Goal: Task Accomplishment & Management: Complete application form

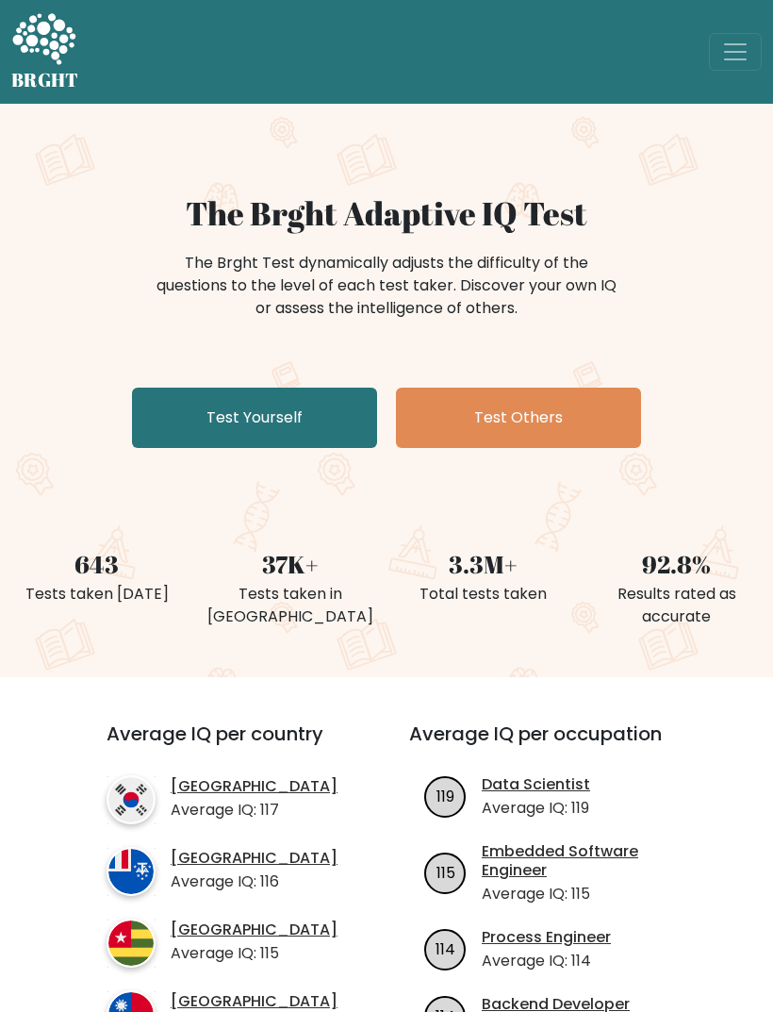
click at [151, 405] on link "Test Yourself" at bounding box center [254, 418] width 245 height 60
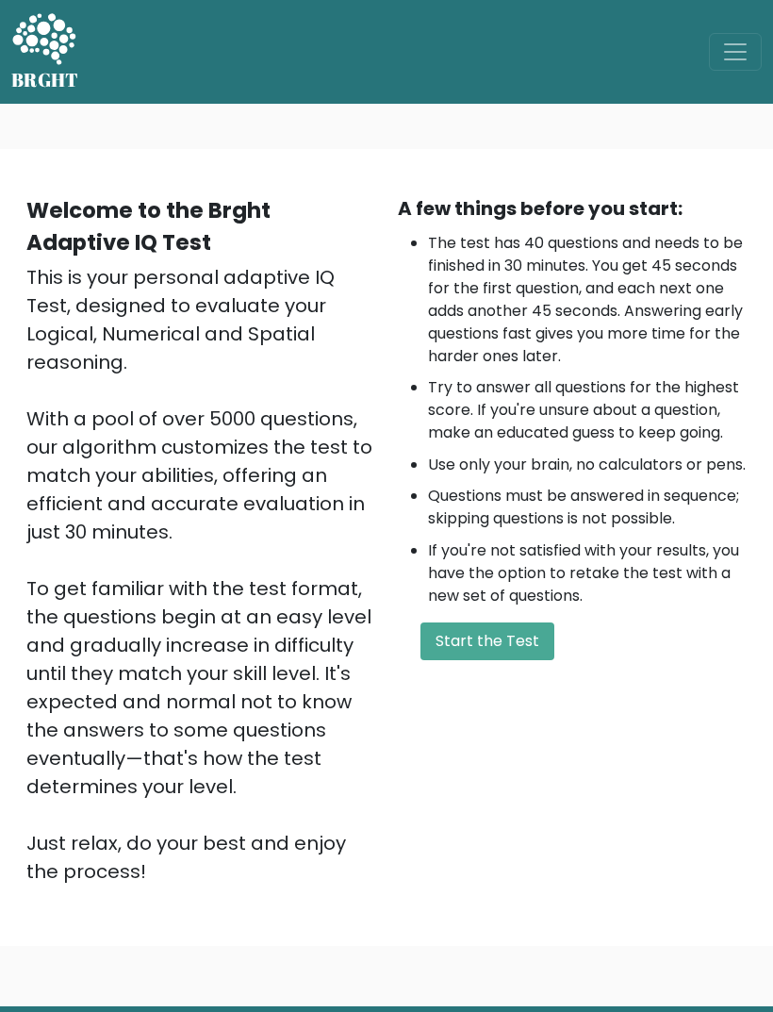
click at [473, 660] on button "Start the Test" at bounding box center [488, 641] width 134 height 38
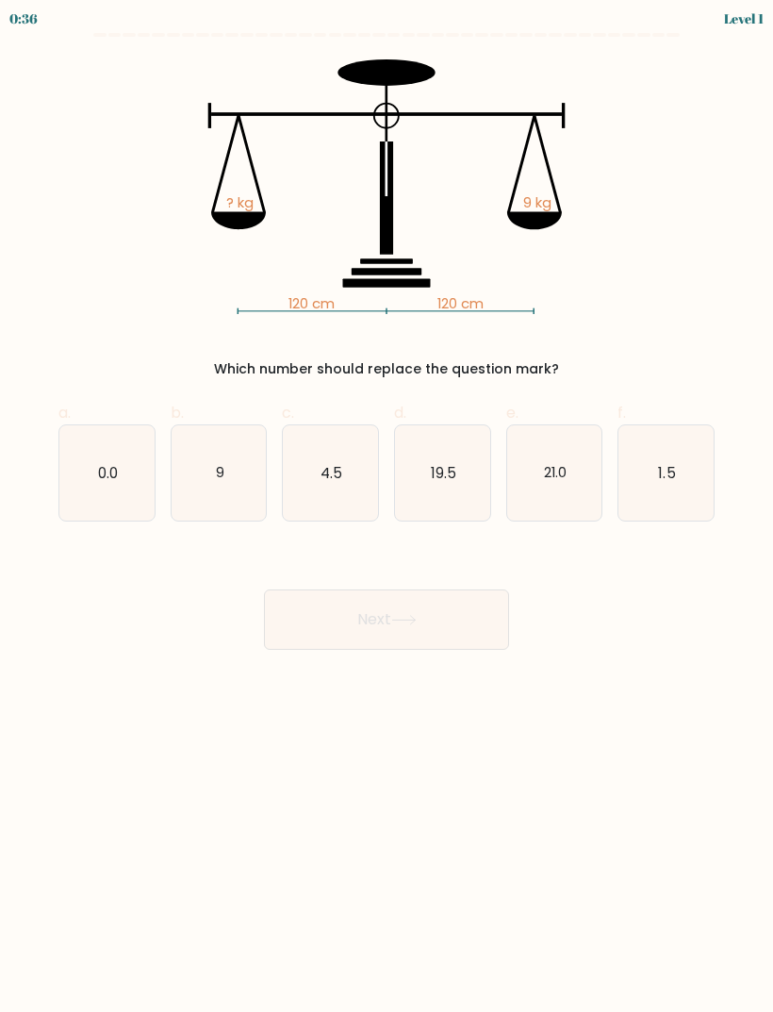
click at [180, 434] on icon "9" at bounding box center [219, 472] width 95 height 95
click at [387, 506] on input "b. 9" at bounding box center [387, 512] width 1 height 12
radio input "true"
click at [310, 629] on button "Next" at bounding box center [386, 619] width 245 height 60
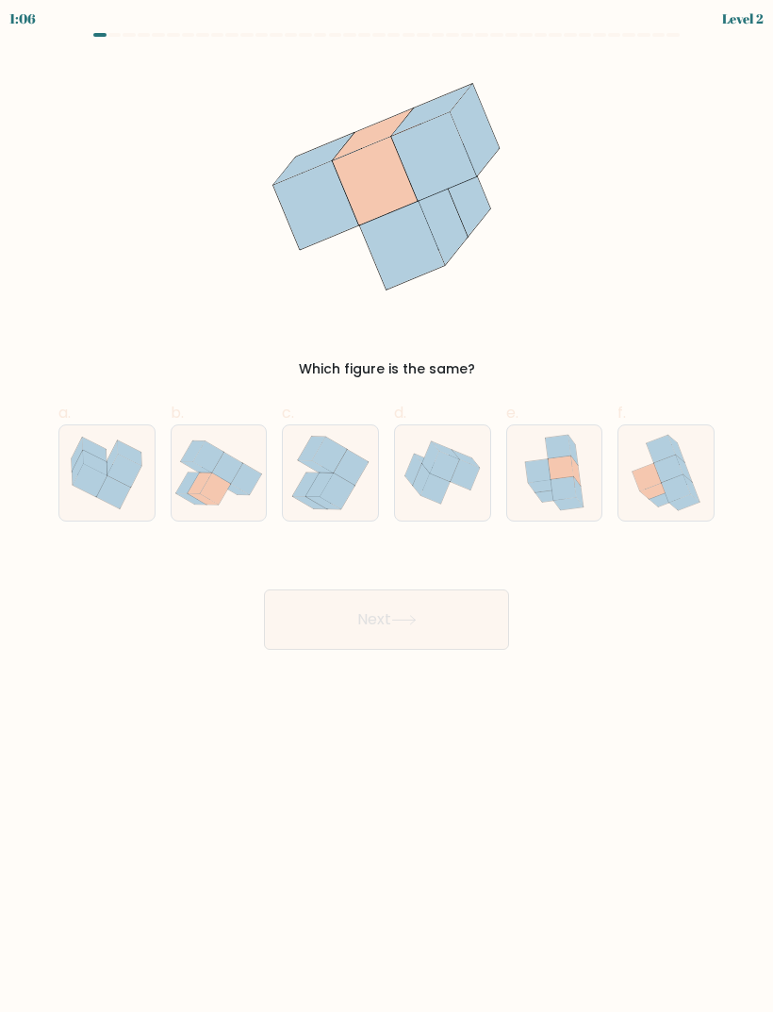
click at [556, 488] on icon at bounding box center [563, 489] width 25 height 24
click at [388, 506] on input "e." at bounding box center [387, 512] width 1 height 12
radio input "true"
click at [356, 603] on button "Next" at bounding box center [386, 619] width 245 height 60
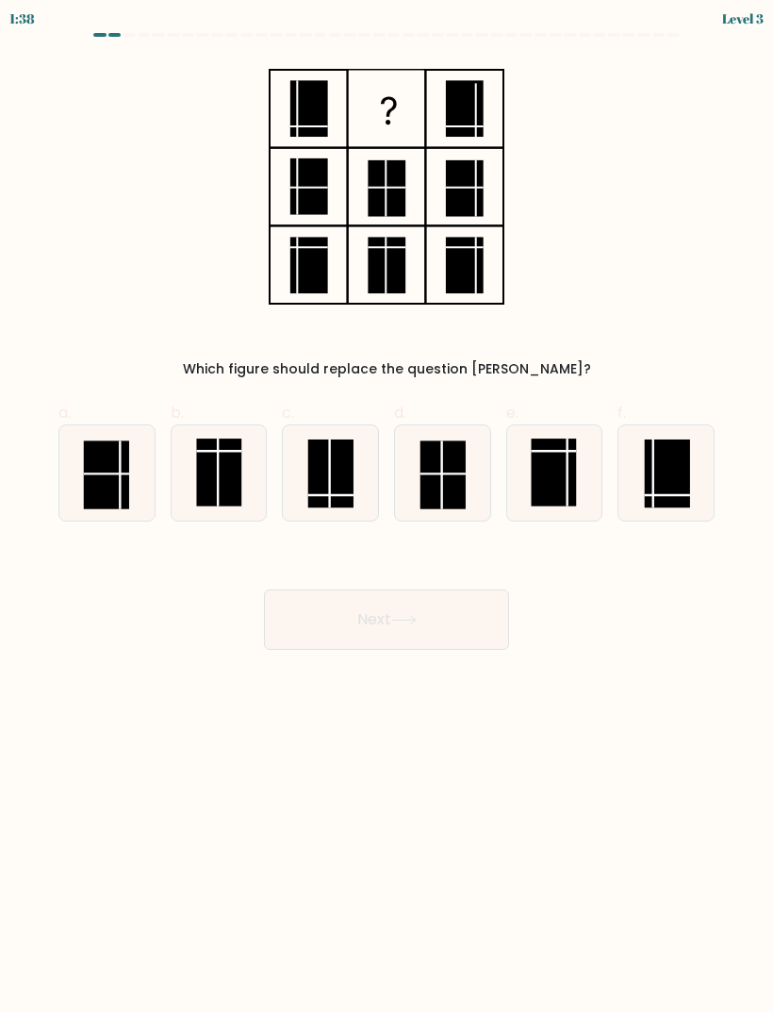
click at [313, 461] on rect at bounding box center [330, 474] width 45 height 68
click at [387, 506] on input "c." at bounding box center [387, 512] width 1 height 12
radio input "true"
click at [328, 617] on button "Next" at bounding box center [386, 619] width 245 height 60
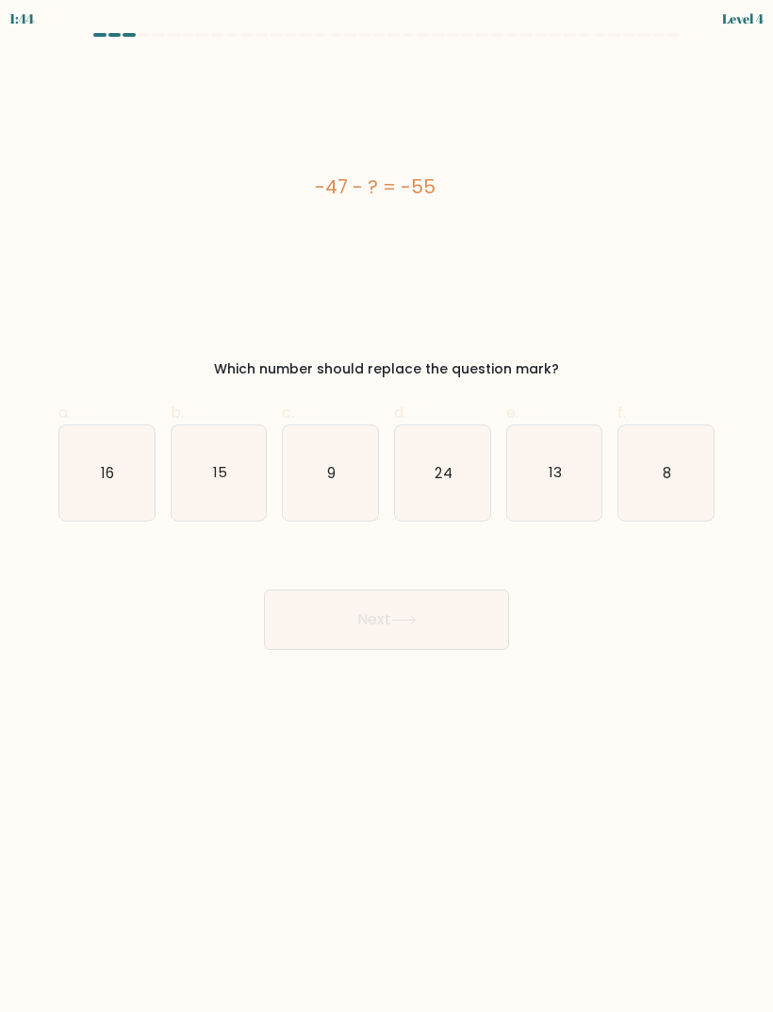
click at [656, 474] on icon "8" at bounding box center [666, 472] width 95 height 95
click at [388, 506] on input "f. 8" at bounding box center [387, 512] width 1 height 12
radio input "true"
click at [439, 621] on button "Next" at bounding box center [386, 619] width 245 height 60
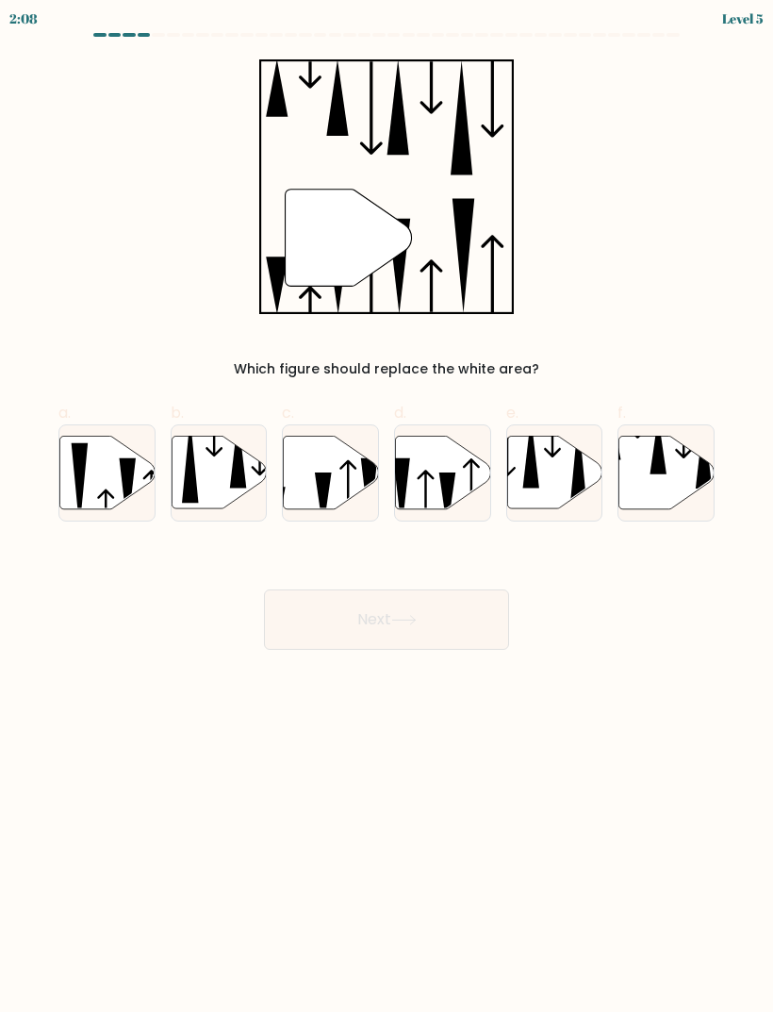
click at [309, 443] on icon at bounding box center [331, 472] width 95 height 73
click at [387, 506] on input "c." at bounding box center [387, 512] width 1 height 12
radio input "true"
click at [317, 620] on button "Next" at bounding box center [386, 619] width 245 height 60
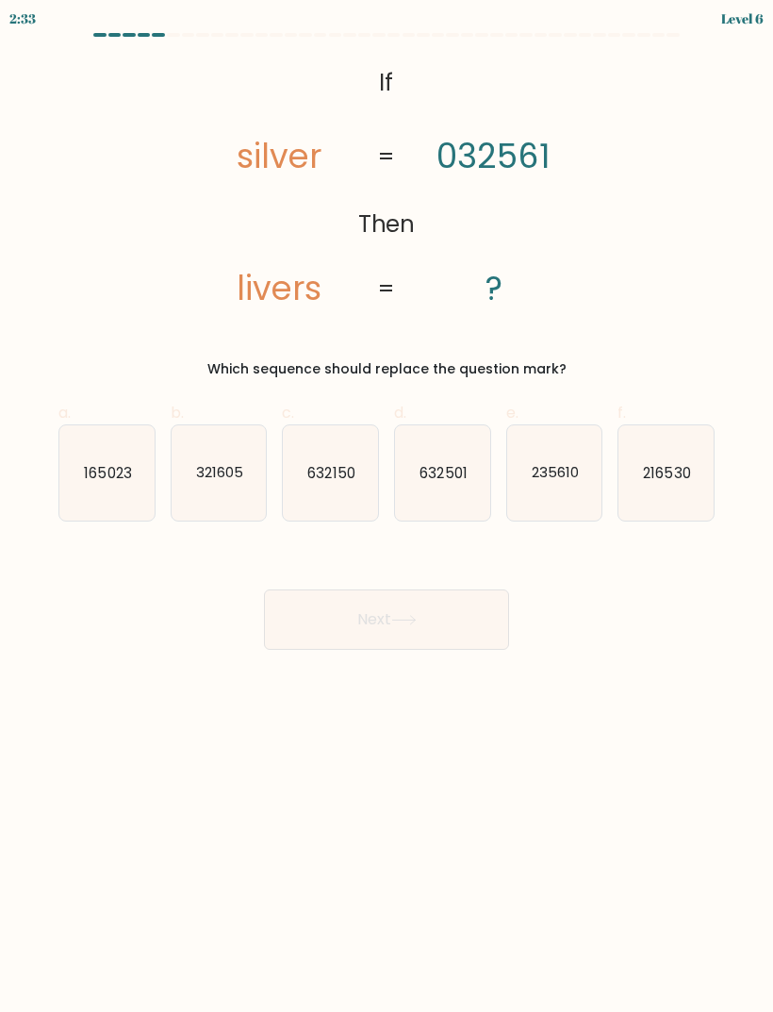
click at [209, 452] on icon "321605" at bounding box center [219, 472] width 95 height 95
click at [387, 506] on input "b. 321605" at bounding box center [387, 512] width 1 height 12
radio input "true"
click at [325, 595] on button "Next" at bounding box center [386, 619] width 245 height 60
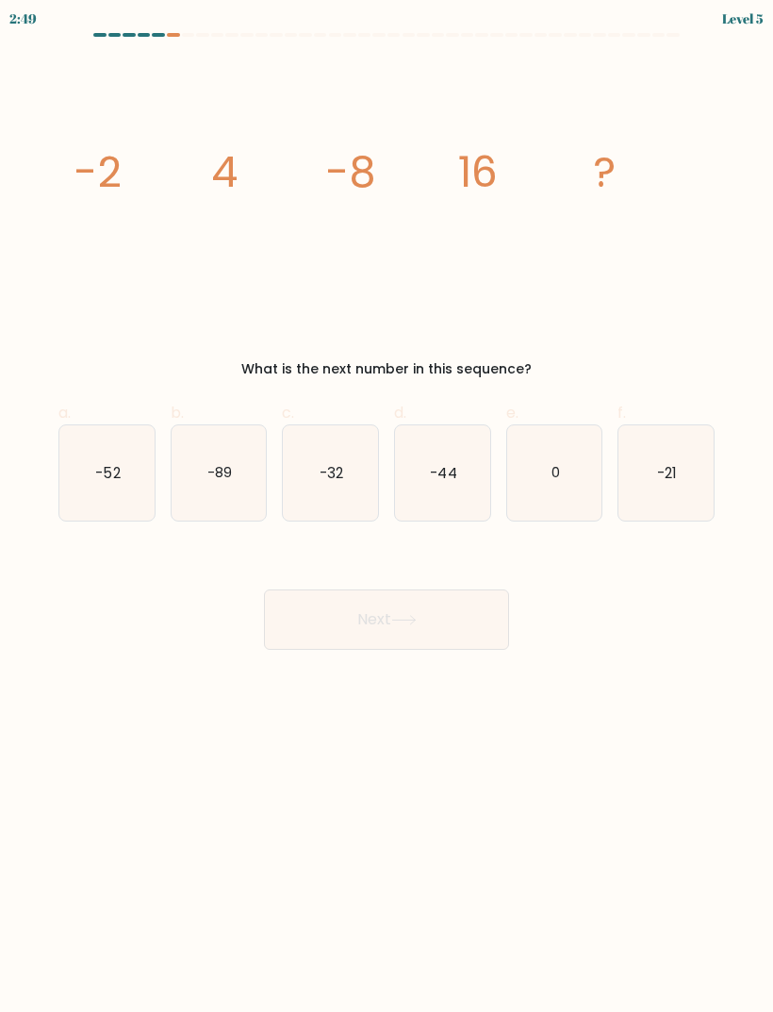
click at [307, 481] on icon "-32" at bounding box center [330, 472] width 95 height 95
click at [387, 506] on input "c. -32" at bounding box center [387, 512] width 1 height 12
radio input "true"
click at [300, 617] on button "Next" at bounding box center [386, 619] width 245 height 60
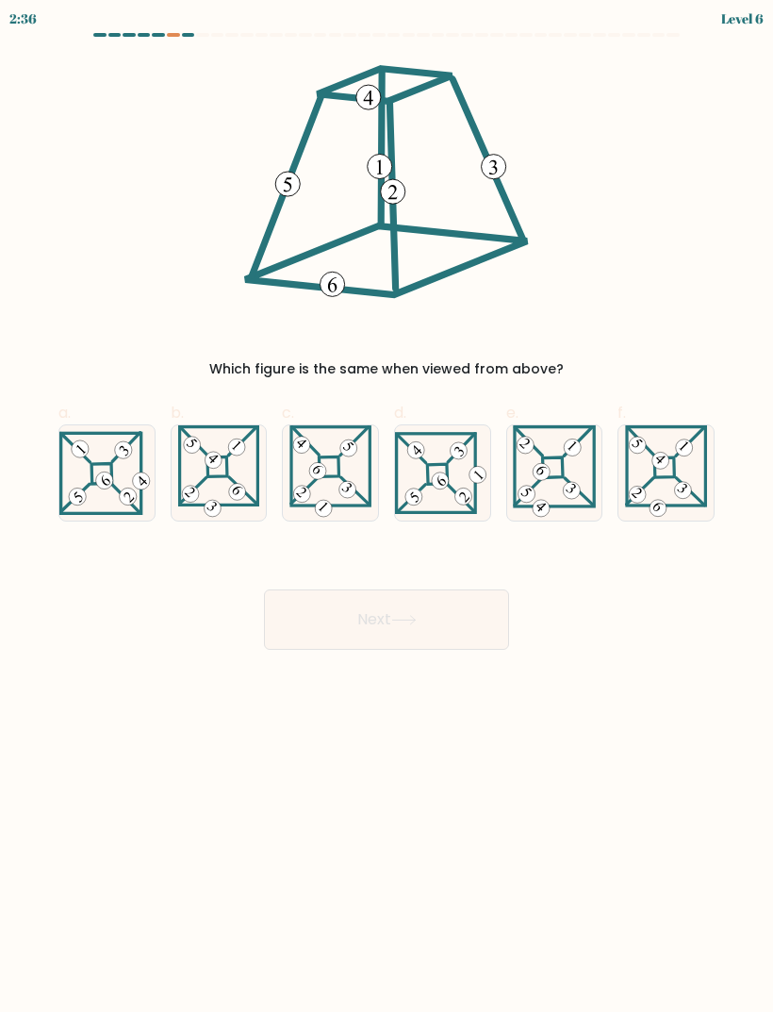
click at [663, 488] on icon at bounding box center [666, 472] width 82 height 95
click at [388, 506] on input "f." at bounding box center [387, 512] width 1 height 12
radio input "true"
click at [459, 639] on button "Next" at bounding box center [386, 619] width 245 height 60
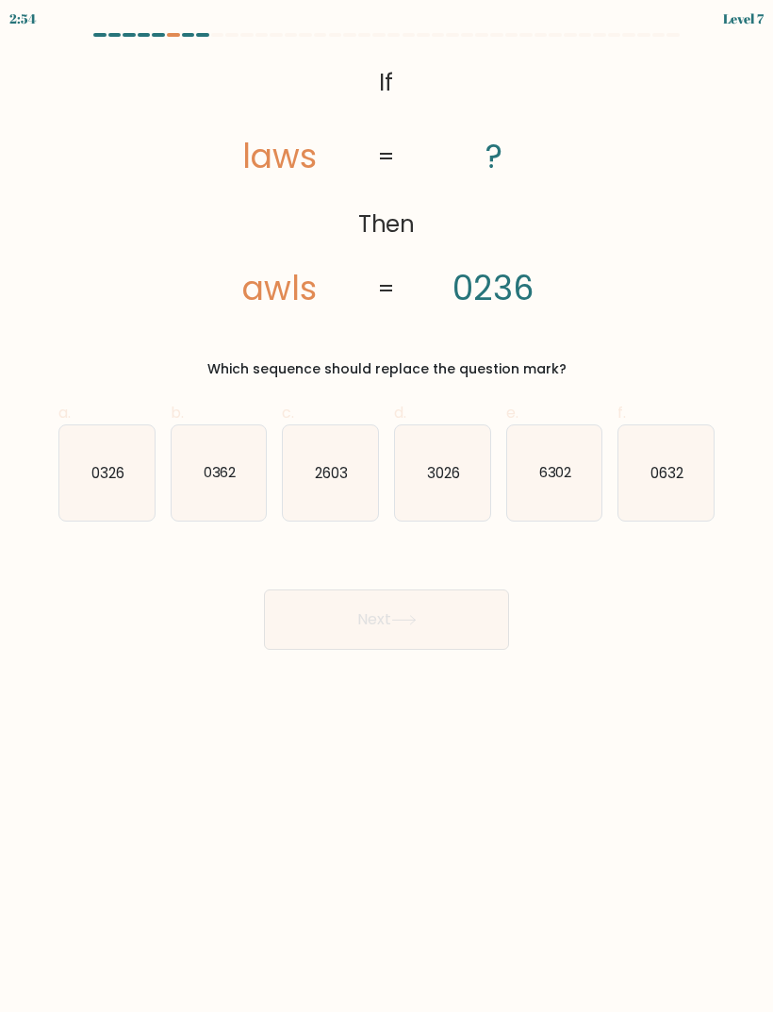
click at [419, 482] on icon "3026" at bounding box center [442, 472] width 95 height 95
click at [388, 506] on input "d. 3026" at bounding box center [387, 512] width 1 height 12
radio input "true"
click at [338, 622] on button "Next" at bounding box center [386, 619] width 245 height 60
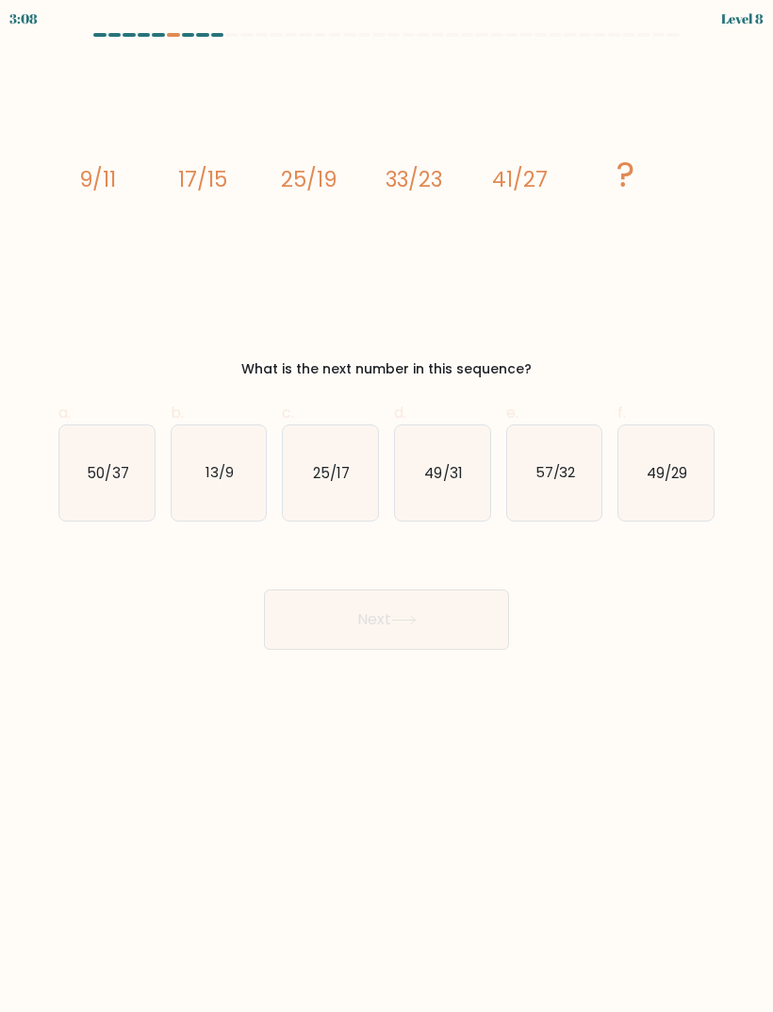
click at [415, 517] on icon "49/31" at bounding box center [442, 472] width 95 height 95
click at [388, 517] on input "d. 49/31" at bounding box center [387, 512] width 1 height 12
radio input "true"
click at [356, 623] on button "Next" at bounding box center [386, 619] width 245 height 60
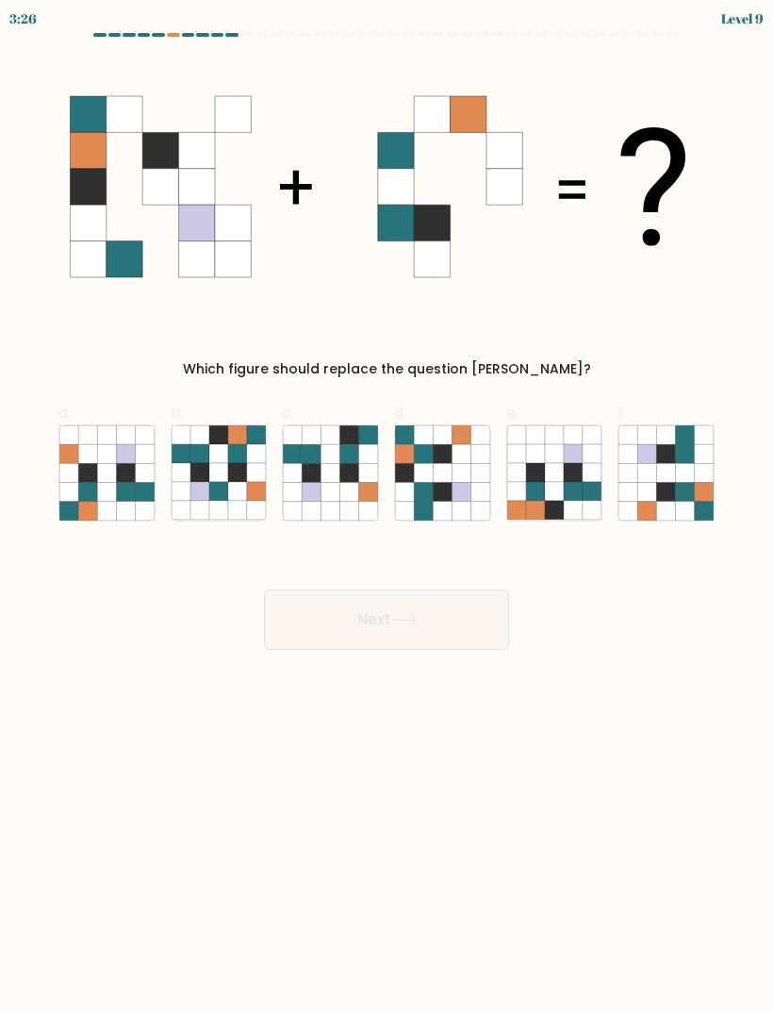
click at [397, 487] on icon at bounding box center [404, 491] width 19 height 19
click at [388, 506] on input "d." at bounding box center [387, 512] width 1 height 12
radio input "true"
click at [341, 624] on button "Next" at bounding box center [386, 619] width 245 height 60
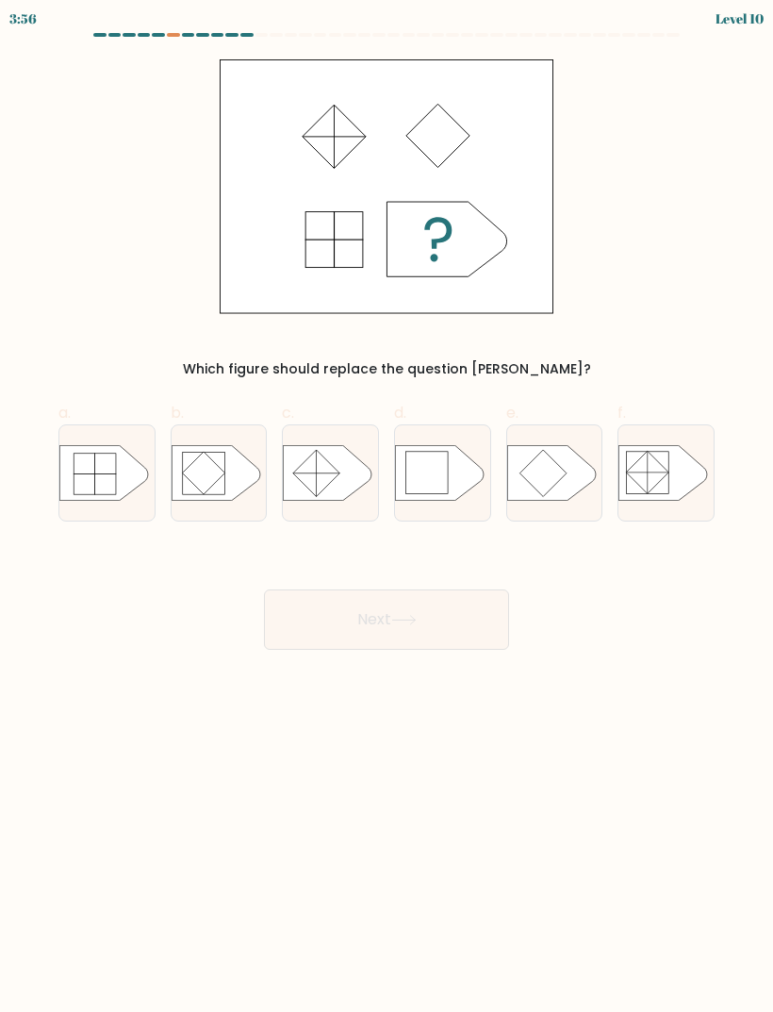
click at [423, 502] on div at bounding box center [442, 472] width 97 height 97
click at [388, 506] on input "d." at bounding box center [387, 512] width 1 height 12
radio input "true"
click at [362, 606] on button "Next" at bounding box center [386, 619] width 245 height 60
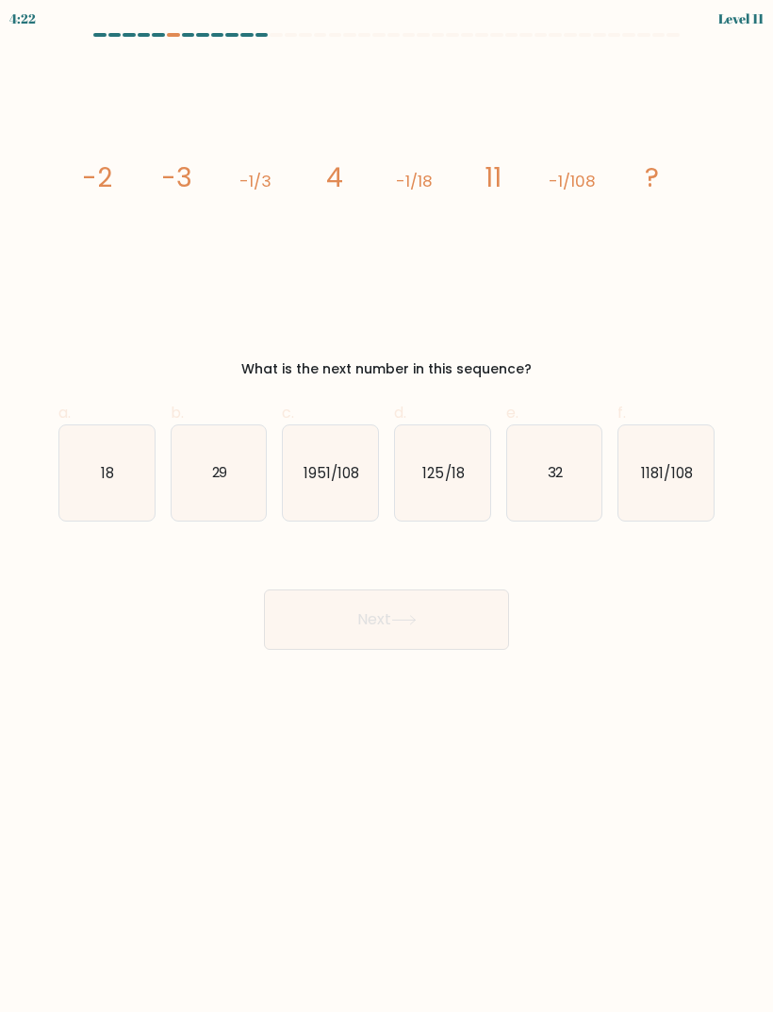
click at [553, 457] on icon "32" at bounding box center [554, 472] width 95 height 95
click at [388, 506] on input "e. 32" at bounding box center [387, 512] width 1 height 12
radio input "true"
click at [191, 489] on icon "29" at bounding box center [219, 472] width 95 height 95
click at [387, 506] on input "b. 29" at bounding box center [387, 512] width 1 height 12
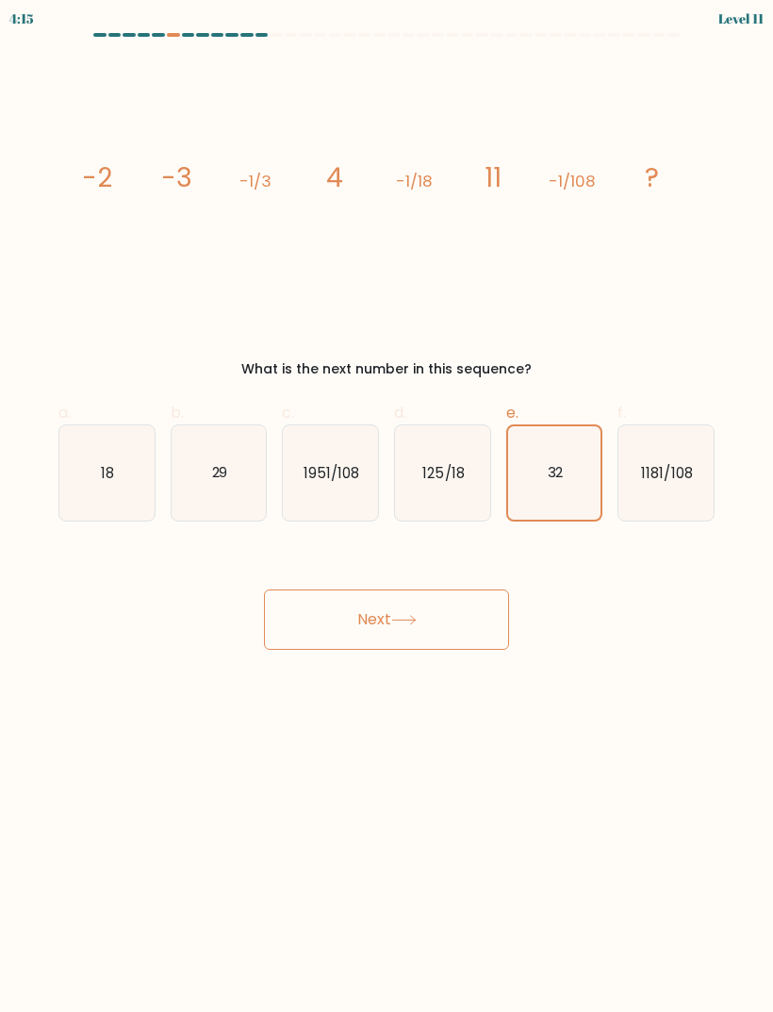
radio input "true"
click at [70, 481] on icon "18" at bounding box center [106, 472] width 95 height 95
click at [387, 506] on input "a. 18" at bounding box center [387, 512] width 1 height 12
radio input "true"
click at [340, 589] on button "Next" at bounding box center [386, 619] width 245 height 60
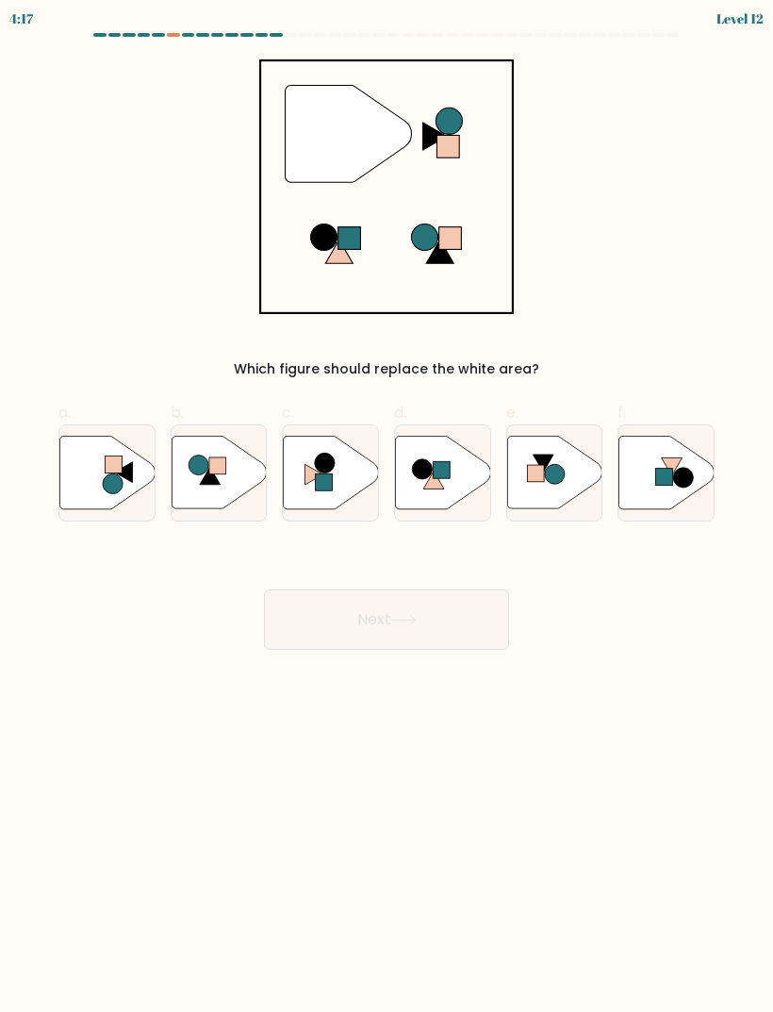
click at [324, 467] on circle at bounding box center [325, 463] width 20 height 20
click at [387, 506] on input "c." at bounding box center [387, 512] width 1 height 12
radio input "true"
click at [309, 619] on button "Next" at bounding box center [386, 619] width 245 height 60
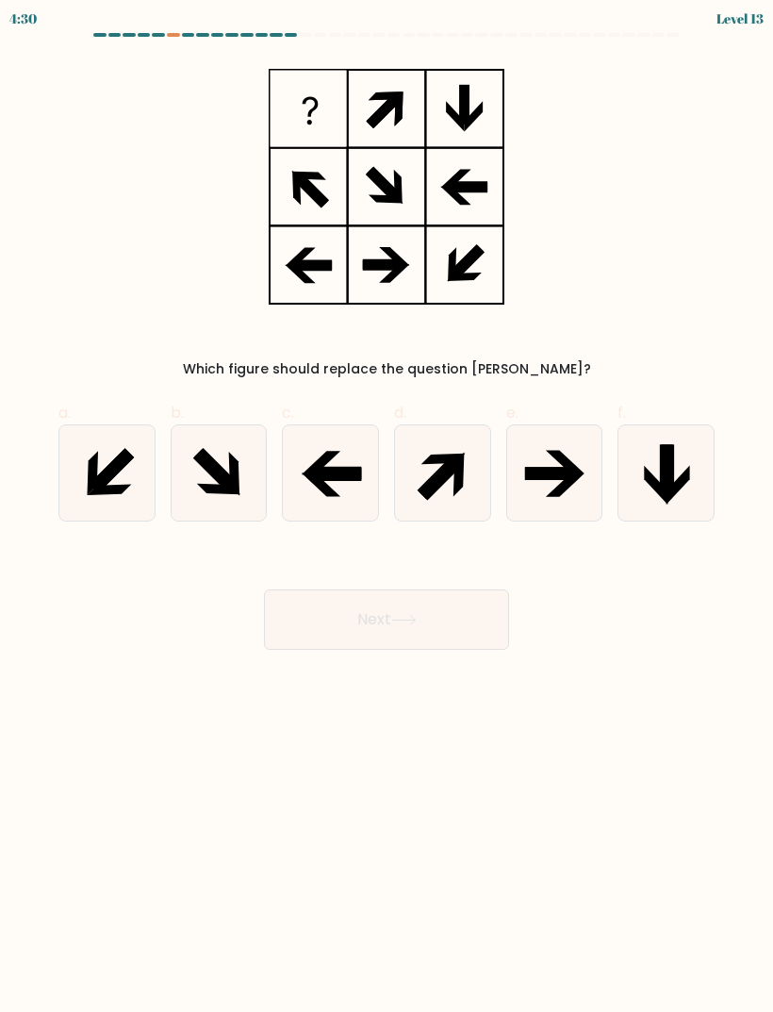
click at [655, 480] on icon at bounding box center [657, 484] width 24 height 39
click at [388, 506] on input "f." at bounding box center [387, 512] width 1 height 12
radio input "true"
click at [346, 591] on button "Next" at bounding box center [386, 619] width 245 height 60
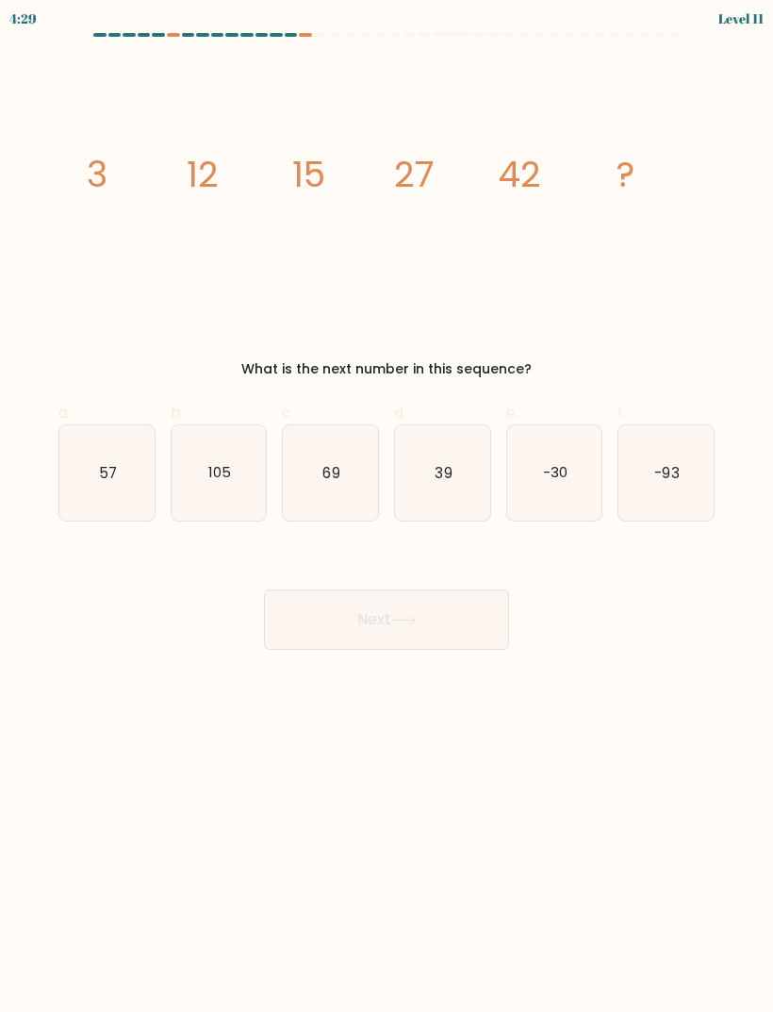
click at [309, 513] on icon "69" at bounding box center [330, 472] width 95 height 95
click at [387, 513] on input "c. 69" at bounding box center [387, 512] width 1 height 12
radio input "true"
click at [343, 605] on button "Next" at bounding box center [386, 619] width 245 height 60
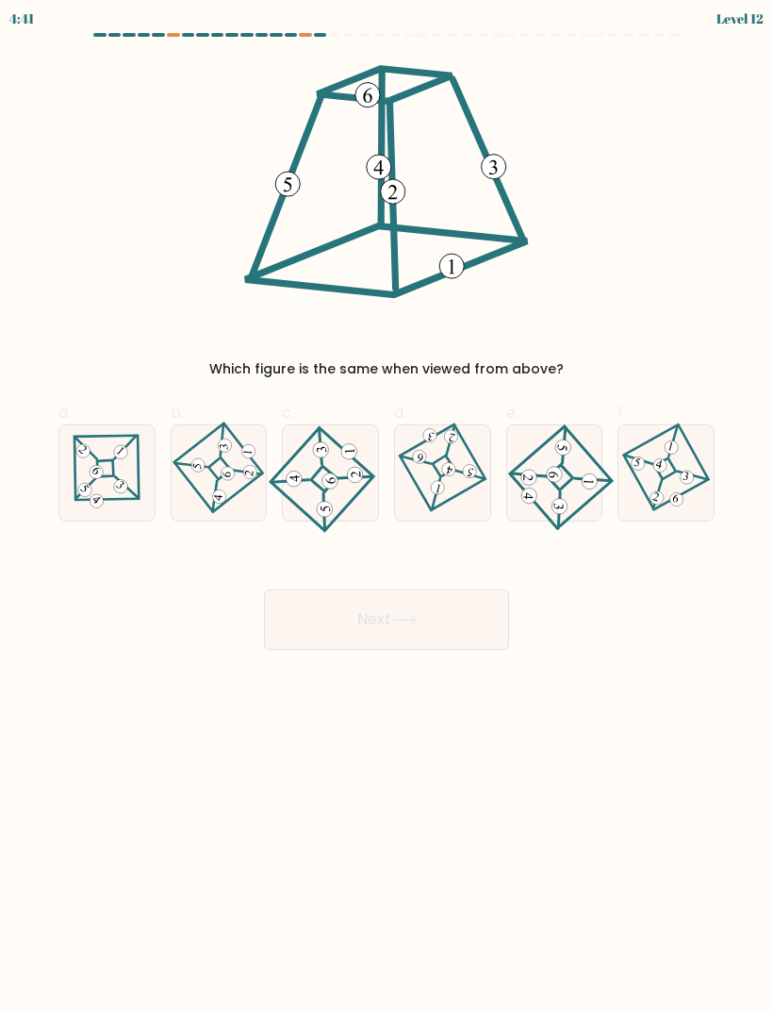
click at [303, 502] on icon at bounding box center [331, 473] width 88 height 76
click at [387, 506] on input "c." at bounding box center [387, 512] width 1 height 12
radio input "true"
click at [319, 620] on button "Next" at bounding box center [386, 619] width 245 height 60
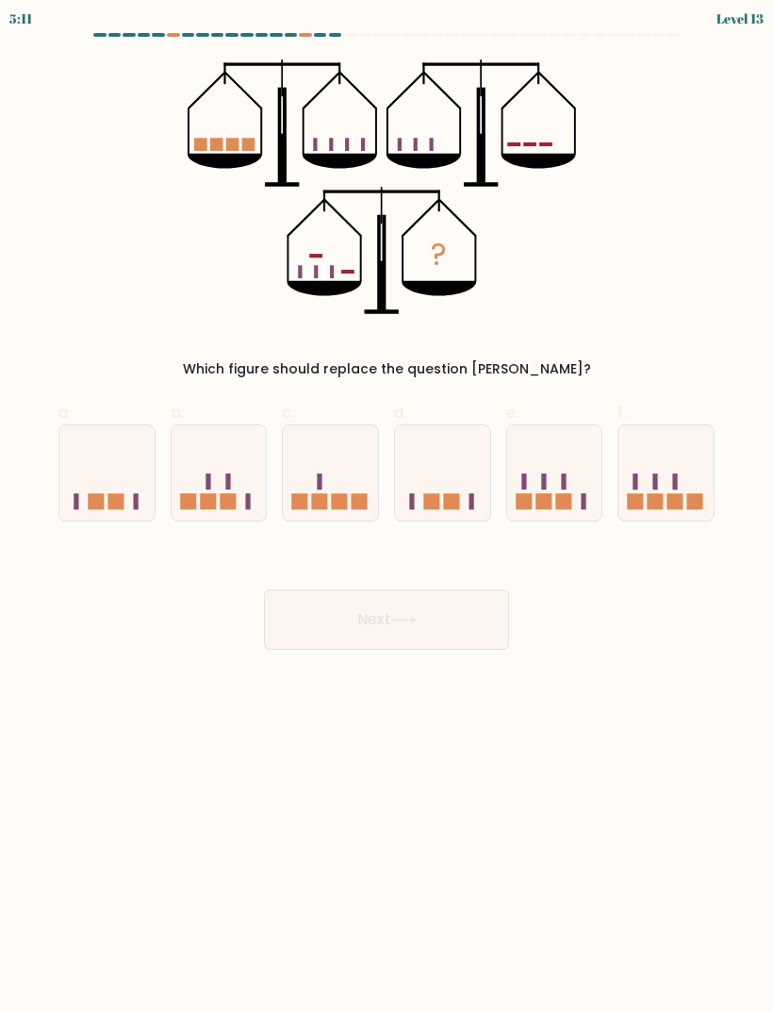
click at [124, 563] on div "Next" at bounding box center [386, 597] width 679 height 106
click at [167, 530] on form at bounding box center [386, 341] width 773 height 617
click at [167, 529] on form at bounding box center [386, 341] width 773 height 617
click at [319, 516] on div at bounding box center [330, 472] width 97 height 97
click at [387, 516] on input "c." at bounding box center [387, 512] width 1 height 12
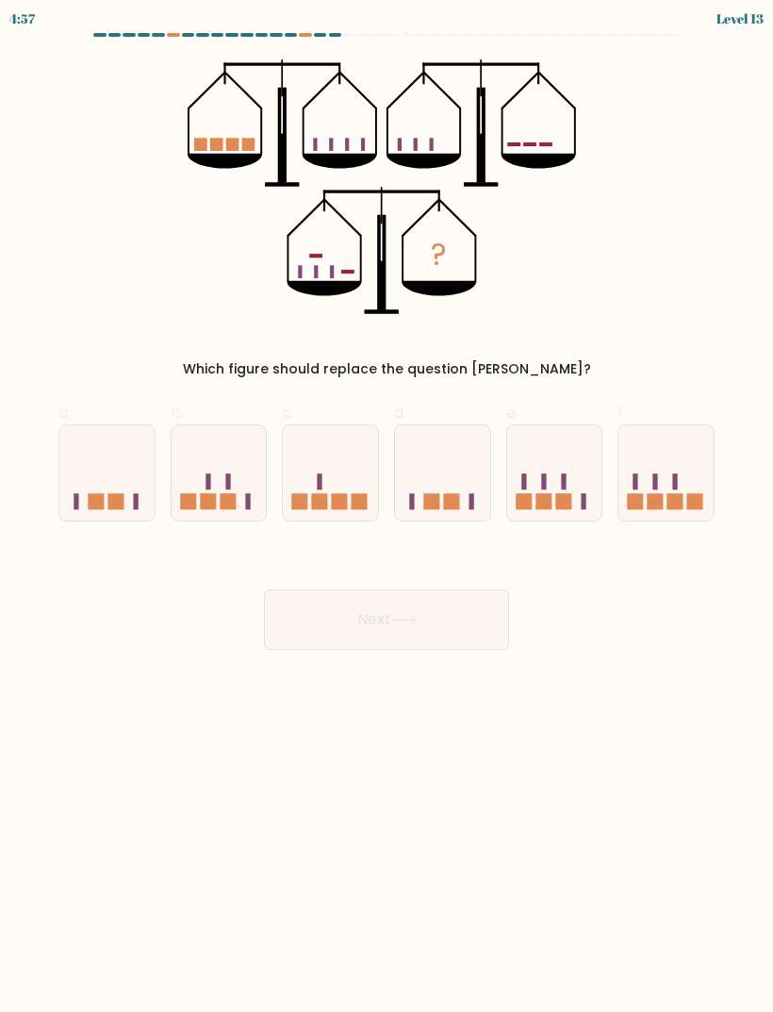
radio input "true"
click at [323, 606] on button "Next" at bounding box center [386, 619] width 245 height 60
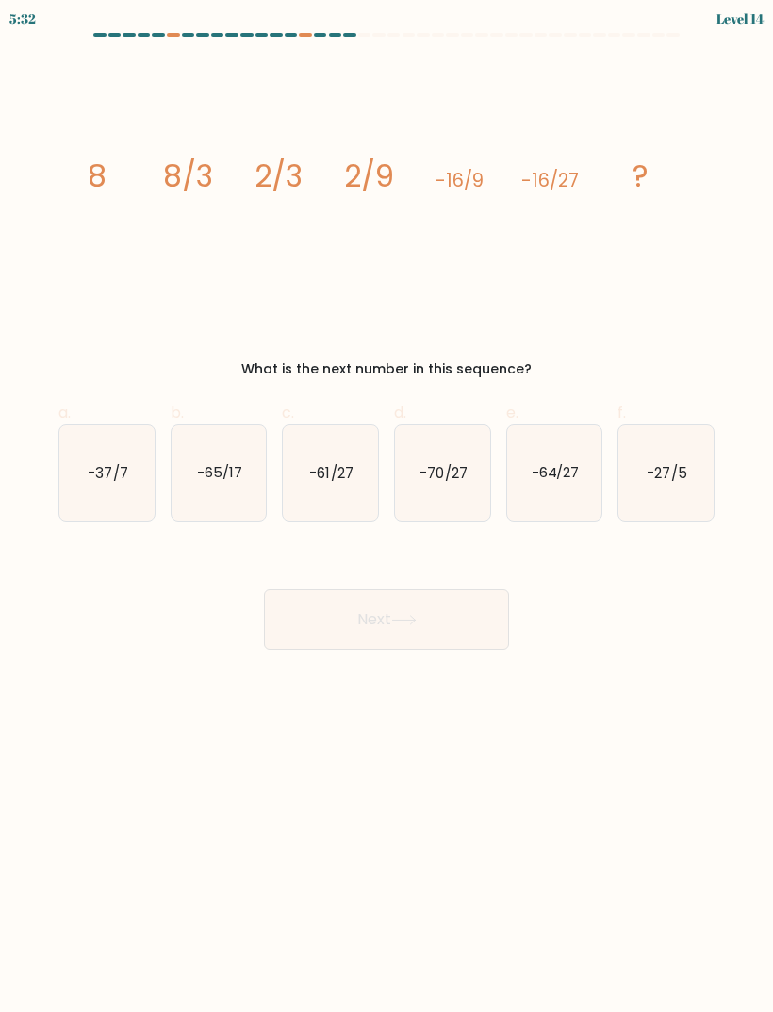
click at [250, 507] on icon "-65/17" at bounding box center [219, 472] width 95 height 95
click at [387, 507] on input "b. -65/17" at bounding box center [387, 512] width 1 height 12
radio input "true"
click at [654, 512] on icon "-27/5" at bounding box center [666, 472] width 95 height 95
click at [388, 512] on input "f. -27/5" at bounding box center [387, 512] width 1 height 12
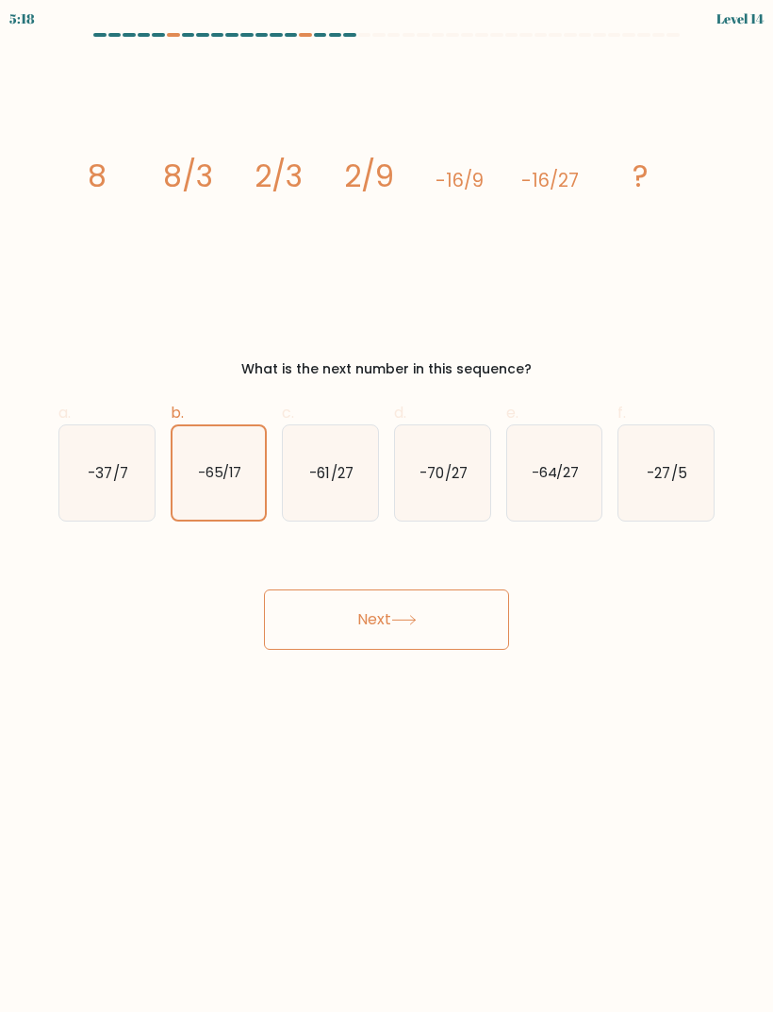
radio input "true"
click at [340, 609] on button "Next" at bounding box center [386, 619] width 245 height 60
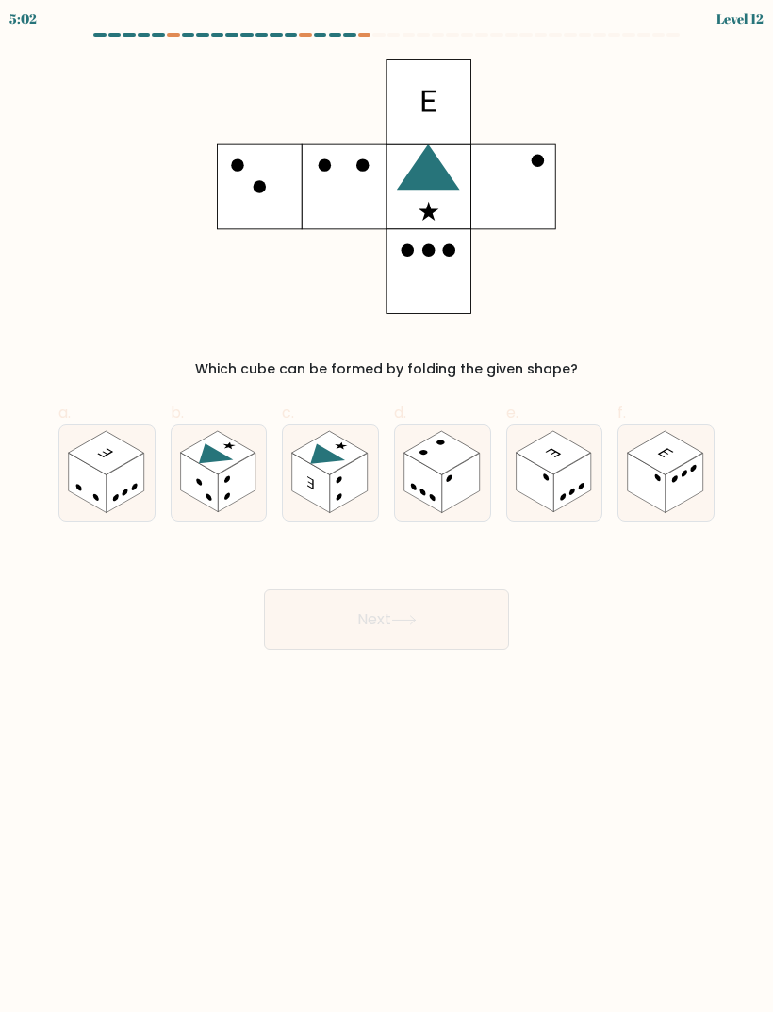
click at [414, 511] on icon at bounding box center [442, 472] width 95 height 95
click at [388, 511] on input "d." at bounding box center [387, 512] width 1 height 12
radio input "true"
click at [381, 630] on button "Next" at bounding box center [386, 619] width 245 height 60
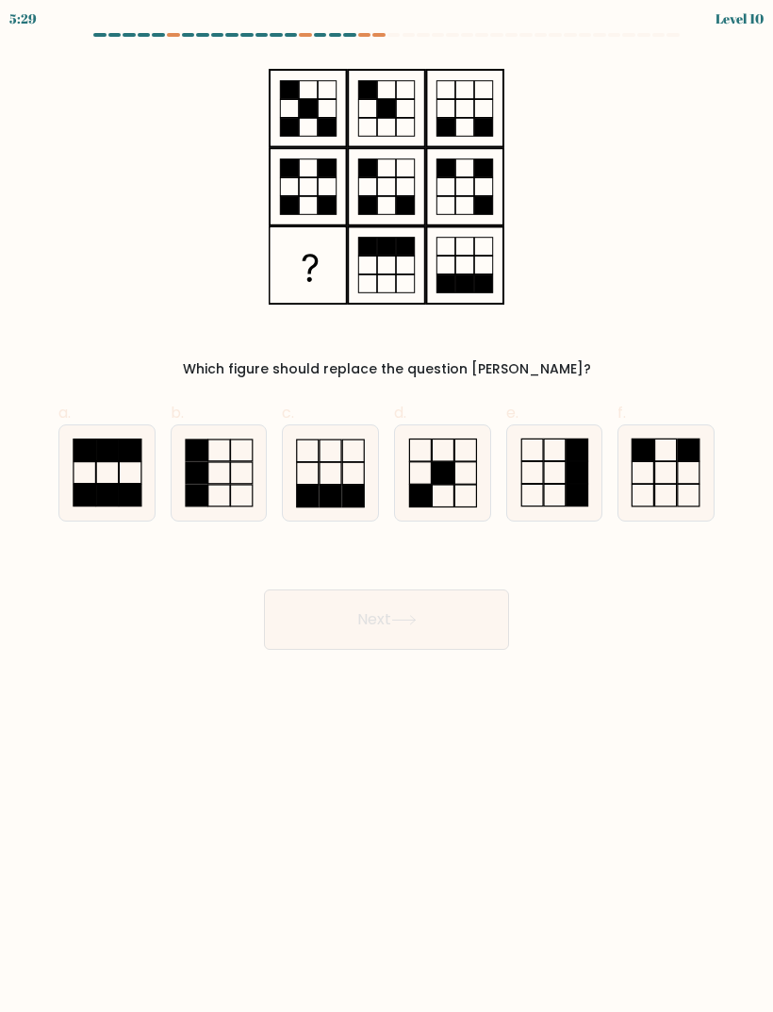
click at [188, 493] on rect at bounding box center [197, 496] width 22 height 22
click at [387, 506] on input "b." at bounding box center [387, 512] width 1 height 12
radio input "true"
click at [310, 612] on button "Next" at bounding box center [386, 619] width 245 height 60
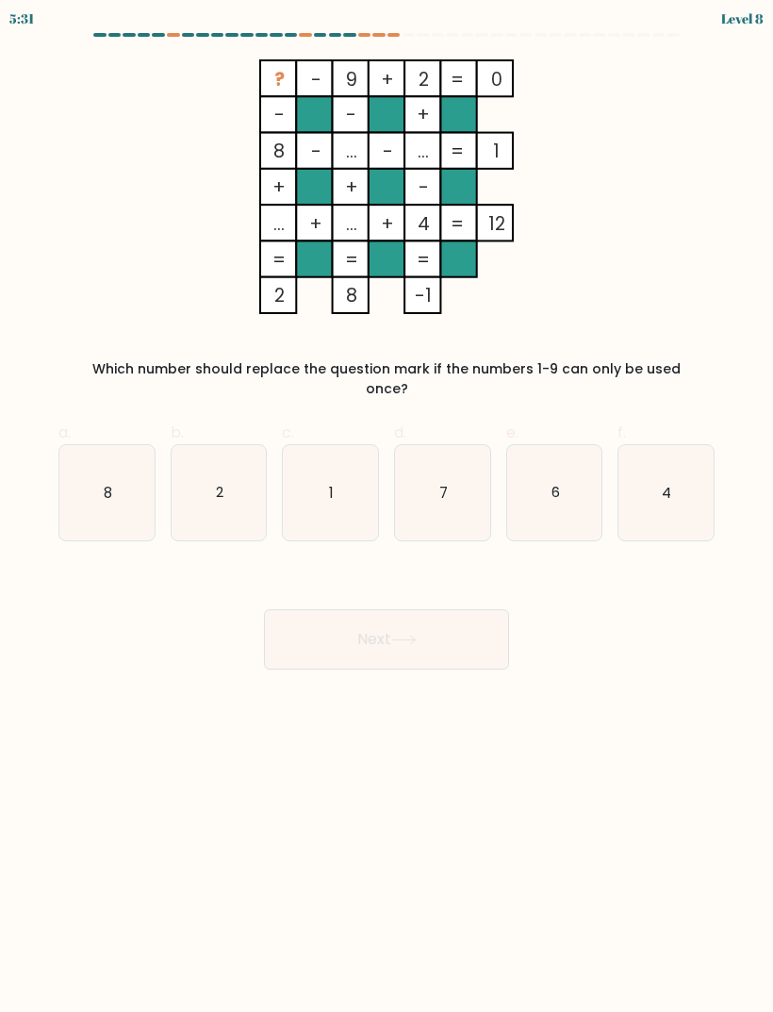
click at [207, 484] on icon "2" at bounding box center [219, 492] width 95 height 95
click at [387, 506] on input "b. 2" at bounding box center [387, 512] width 1 height 12
radio input "true"
click at [295, 623] on button "Next" at bounding box center [386, 639] width 245 height 60
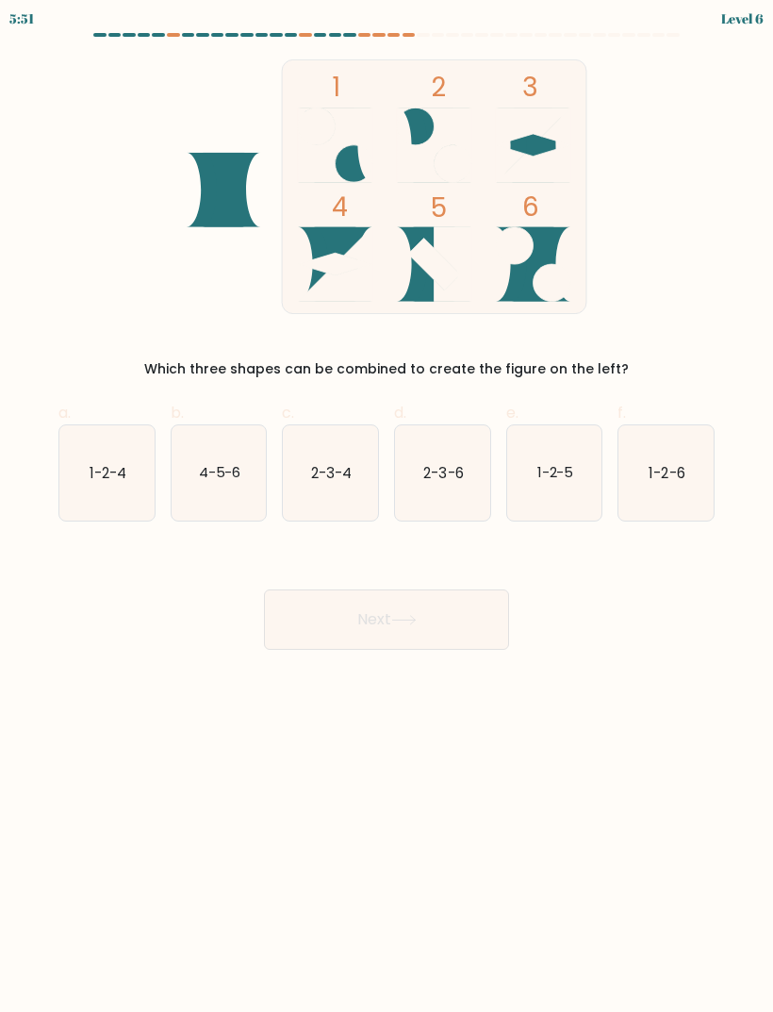
click at [663, 487] on icon "1-2-6" at bounding box center [666, 472] width 95 height 95
click at [388, 506] on input "f. 1-2-6" at bounding box center [387, 512] width 1 height 12
radio input "true"
click at [390, 647] on button "Next" at bounding box center [386, 619] width 245 height 60
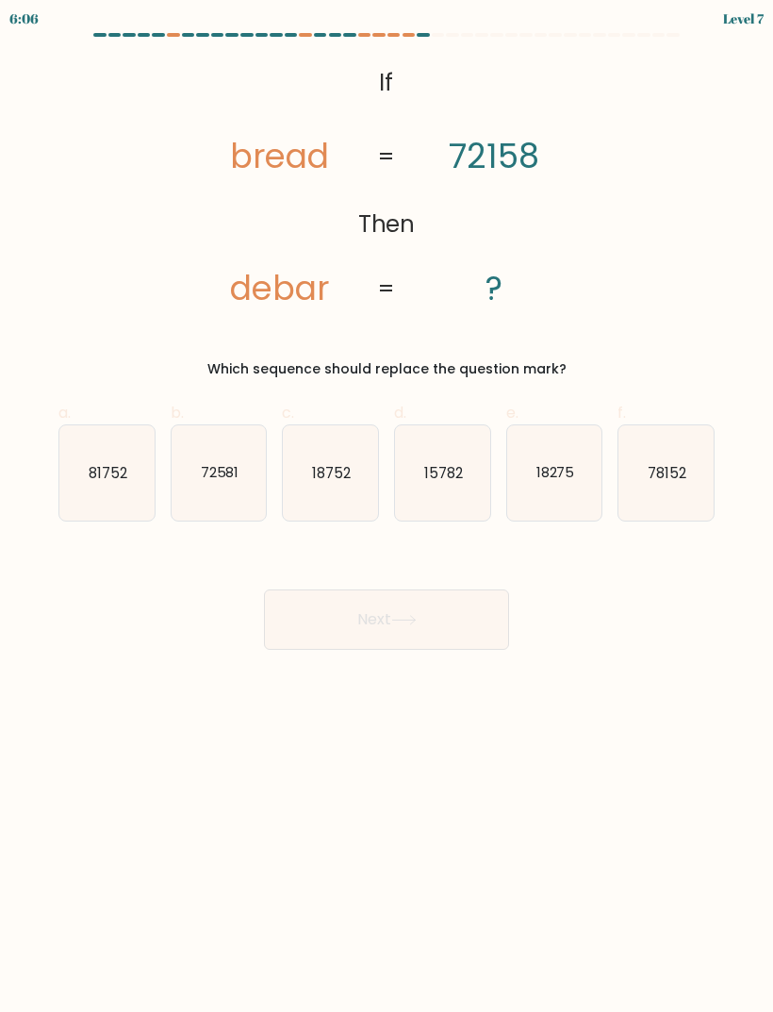
click at [60, 471] on icon "81752" at bounding box center [106, 472] width 95 height 95
click at [387, 506] on input "a. 81752" at bounding box center [387, 512] width 1 height 12
radio input "true"
click at [387, 604] on button "Next" at bounding box center [386, 619] width 245 height 60
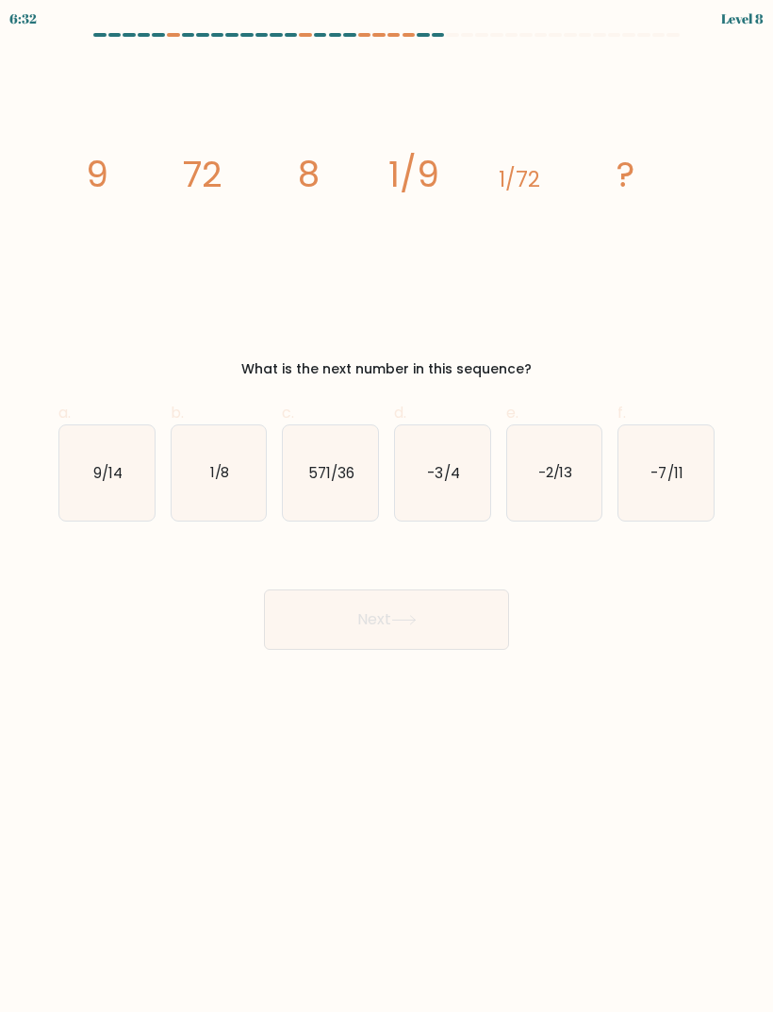
click at [231, 506] on icon "1/8" at bounding box center [219, 472] width 95 height 95
click at [387, 506] on input "b. 1/8" at bounding box center [387, 512] width 1 height 12
radio input "true"
click at [358, 622] on button "Next" at bounding box center [386, 619] width 245 height 60
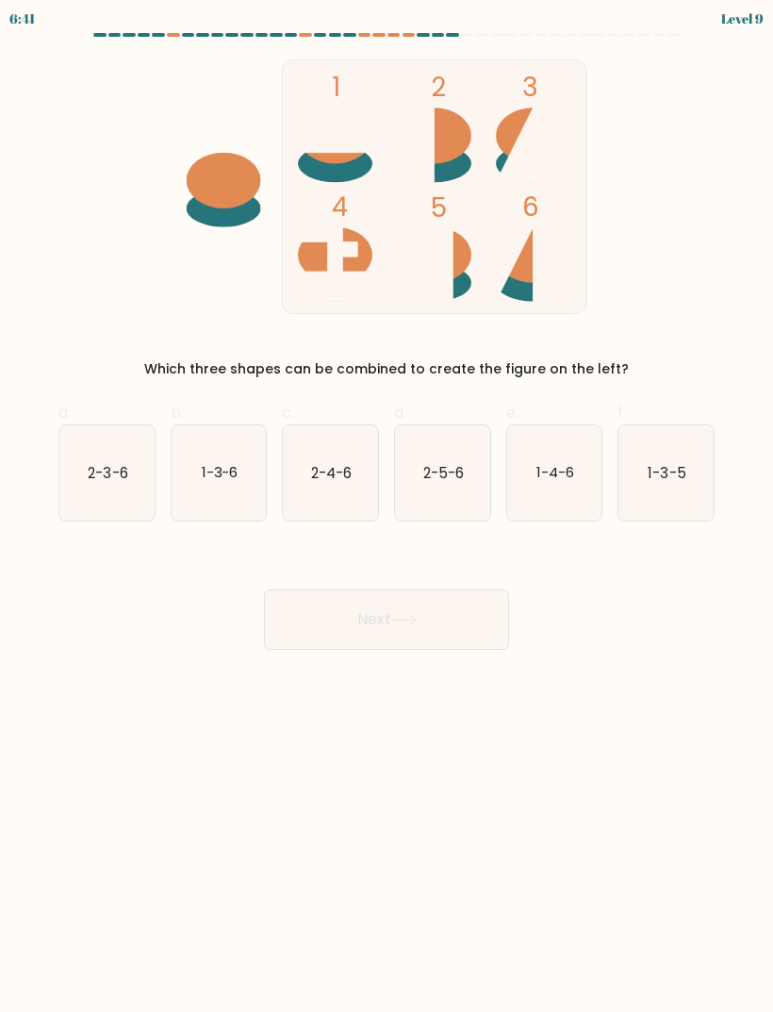
click at [104, 498] on icon "2-3-6" at bounding box center [106, 472] width 95 height 95
click at [387, 506] on input "a. 2-3-6" at bounding box center [387, 512] width 1 height 12
radio input "true"
click at [338, 606] on button "Next" at bounding box center [386, 619] width 245 height 60
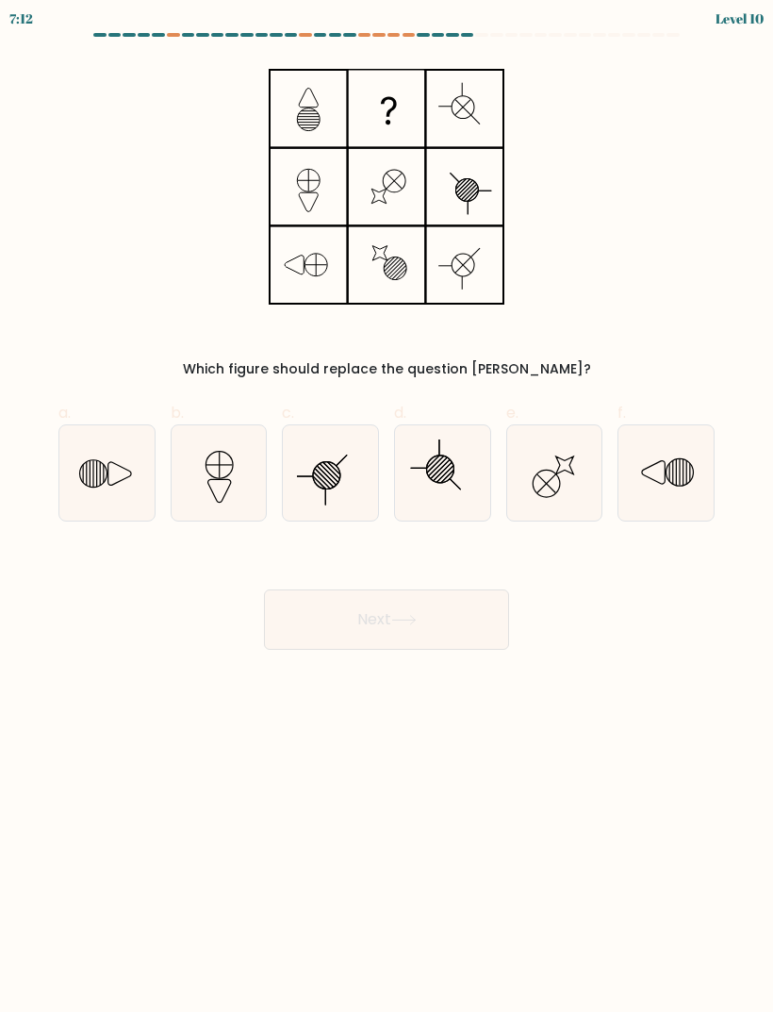
click at [318, 509] on icon at bounding box center [330, 472] width 95 height 95
click at [387, 509] on input "c." at bounding box center [387, 512] width 1 height 12
radio input "true"
click at [367, 599] on button "Next" at bounding box center [386, 619] width 245 height 60
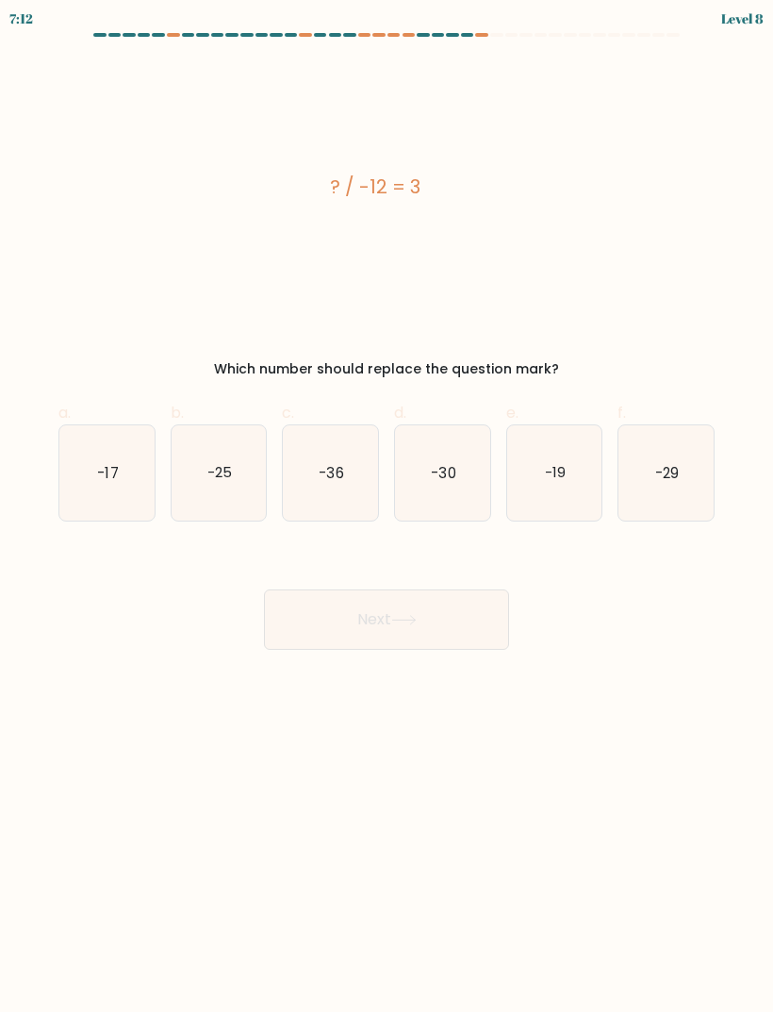
click at [364, 636] on button "Next" at bounding box center [386, 619] width 245 height 60
click at [345, 676] on body "7:55 Level 8 a." at bounding box center [386, 506] width 773 height 1012
click at [95, 471] on icon "-17" at bounding box center [106, 472] width 95 height 95
click at [387, 506] on input "a. -17" at bounding box center [387, 512] width 1 height 12
radio input "true"
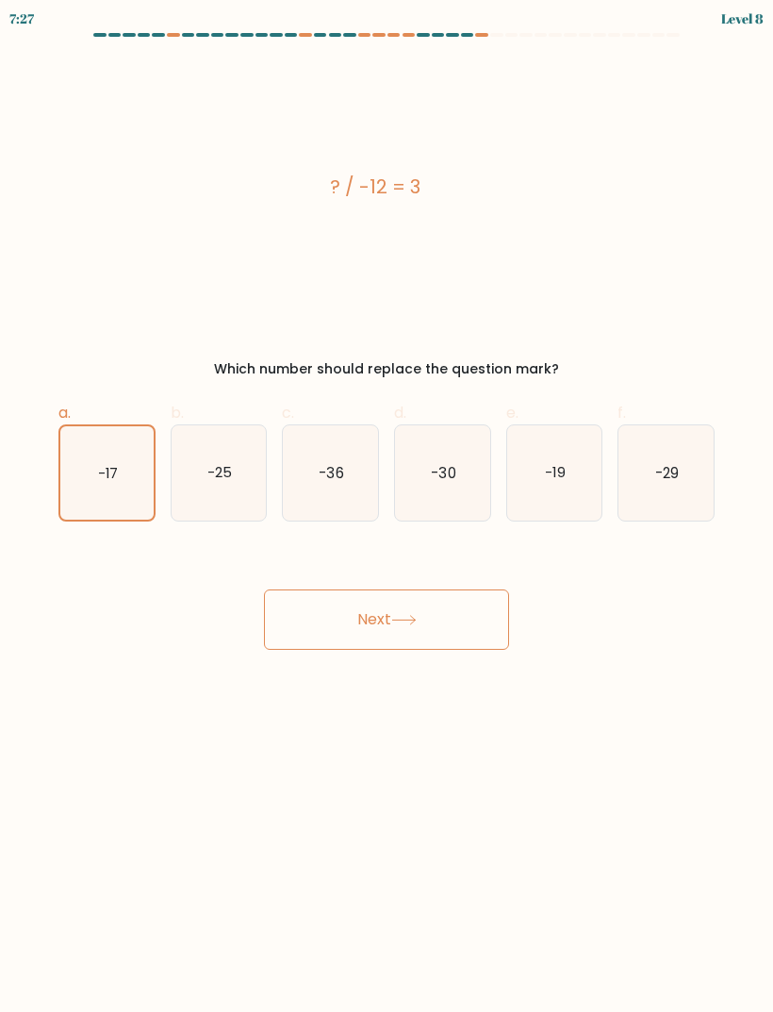
click at [300, 620] on button "Next" at bounding box center [386, 619] width 245 height 60
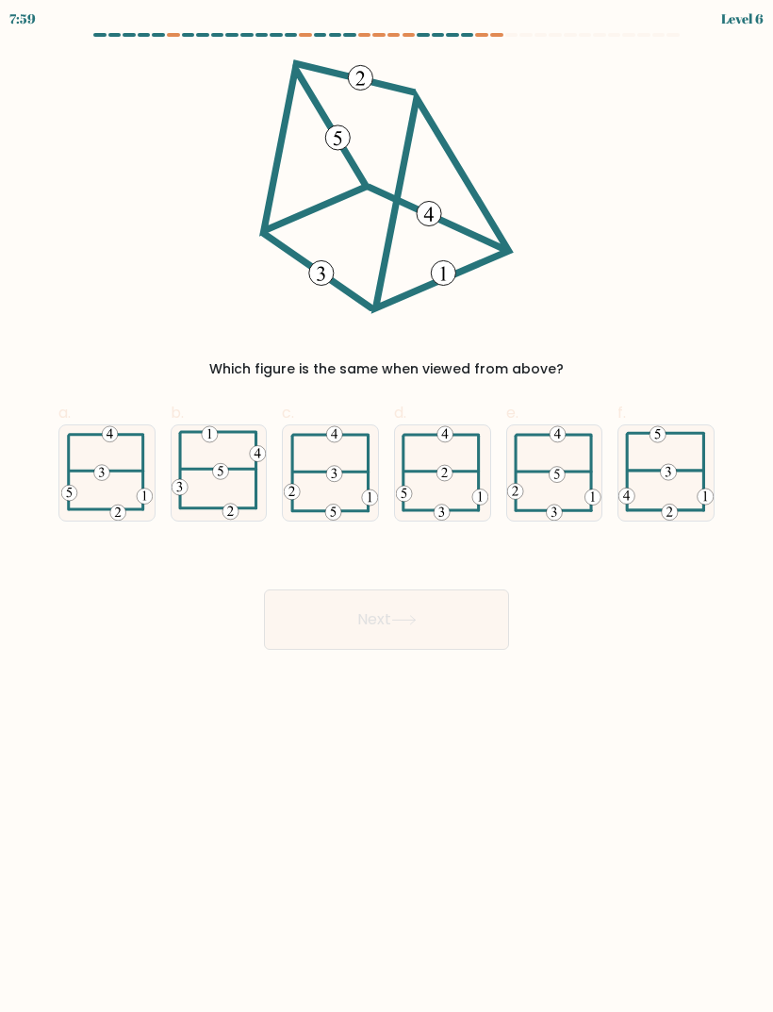
click at [447, 506] on icon at bounding box center [442, 472] width 92 height 95
click at [388, 506] on input "d." at bounding box center [387, 512] width 1 height 12
radio input "true"
click at [381, 631] on button "Next" at bounding box center [386, 619] width 245 height 60
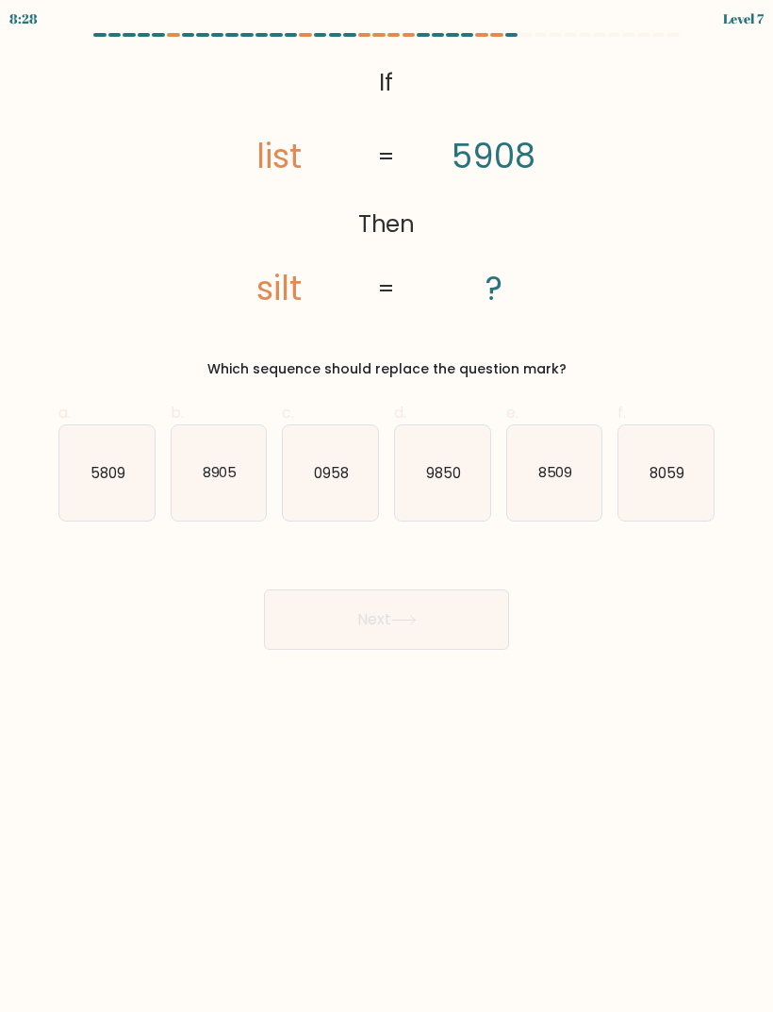
click at [302, 509] on icon "0958" at bounding box center [330, 472] width 95 height 95
click at [387, 509] on input "c. 0958" at bounding box center [387, 512] width 1 height 12
radio input "true"
click at [326, 623] on button "Next" at bounding box center [386, 619] width 245 height 60
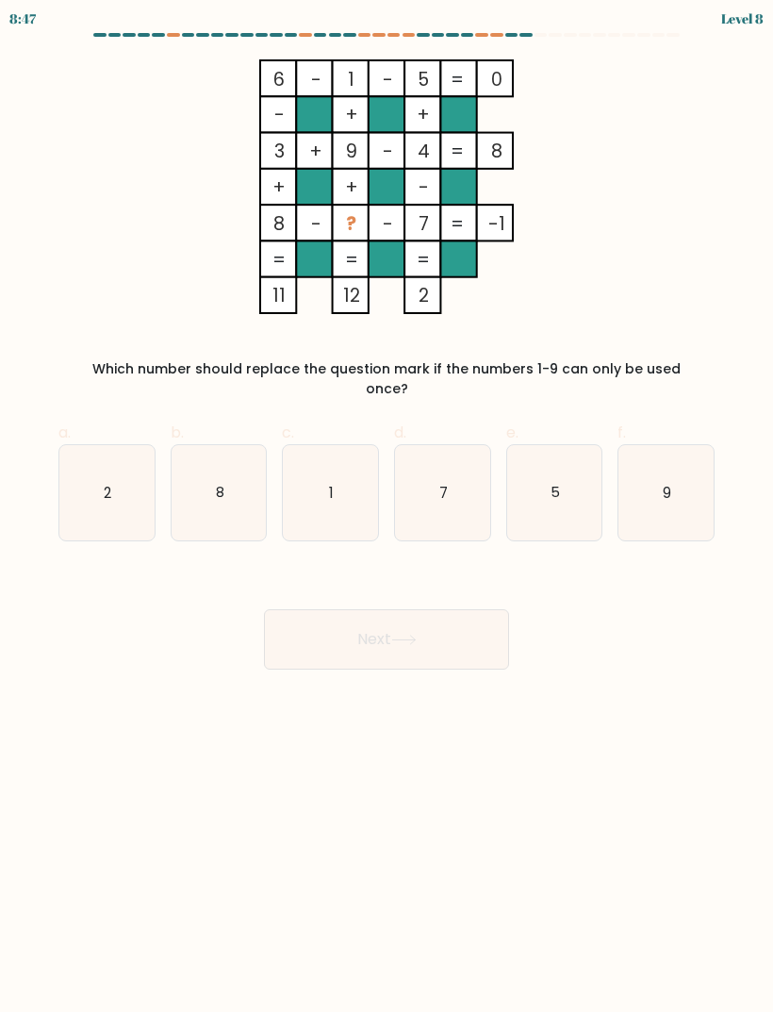
click at [300, 484] on icon "1" at bounding box center [330, 492] width 95 height 95
click at [387, 506] on input "c. 1" at bounding box center [387, 512] width 1 height 12
radio input "true"
click at [120, 494] on icon "2" at bounding box center [106, 492] width 95 height 95
click at [387, 506] on input "a. 2" at bounding box center [387, 512] width 1 height 12
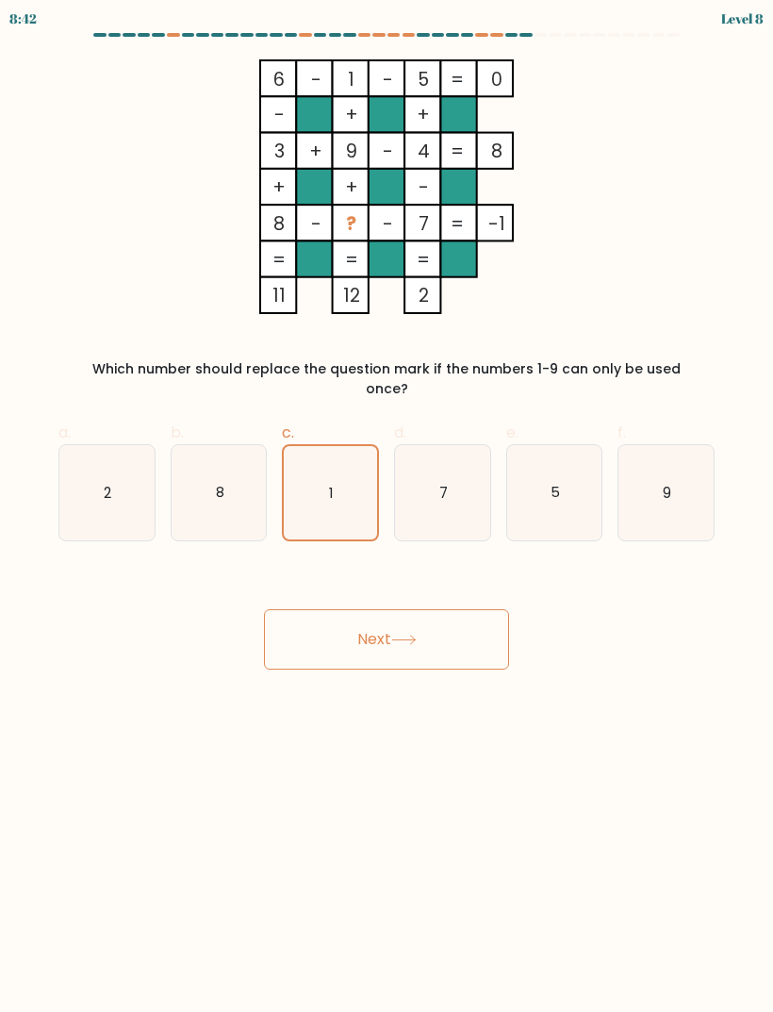
radio input "true"
click at [294, 625] on button "Next" at bounding box center [386, 639] width 245 height 60
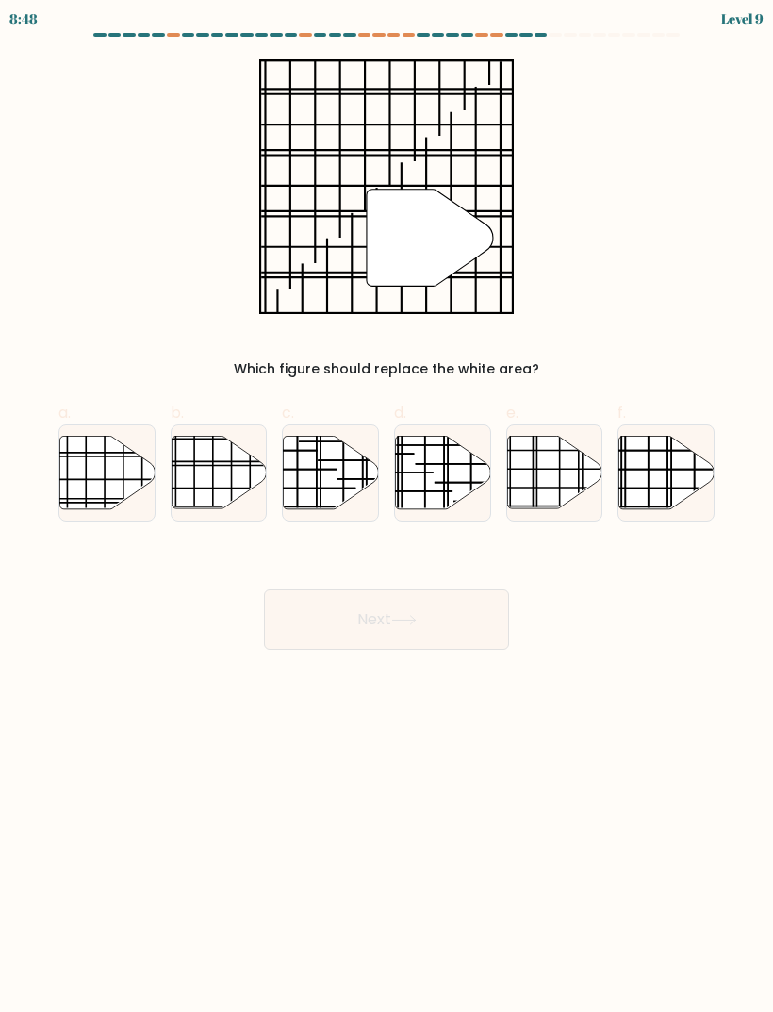
click at [97, 463] on icon at bounding box center [106, 472] width 95 height 73
click at [387, 506] on input "a." at bounding box center [387, 512] width 1 height 12
radio input "true"
click at [278, 634] on button "Next" at bounding box center [386, 619] width 245 height 60
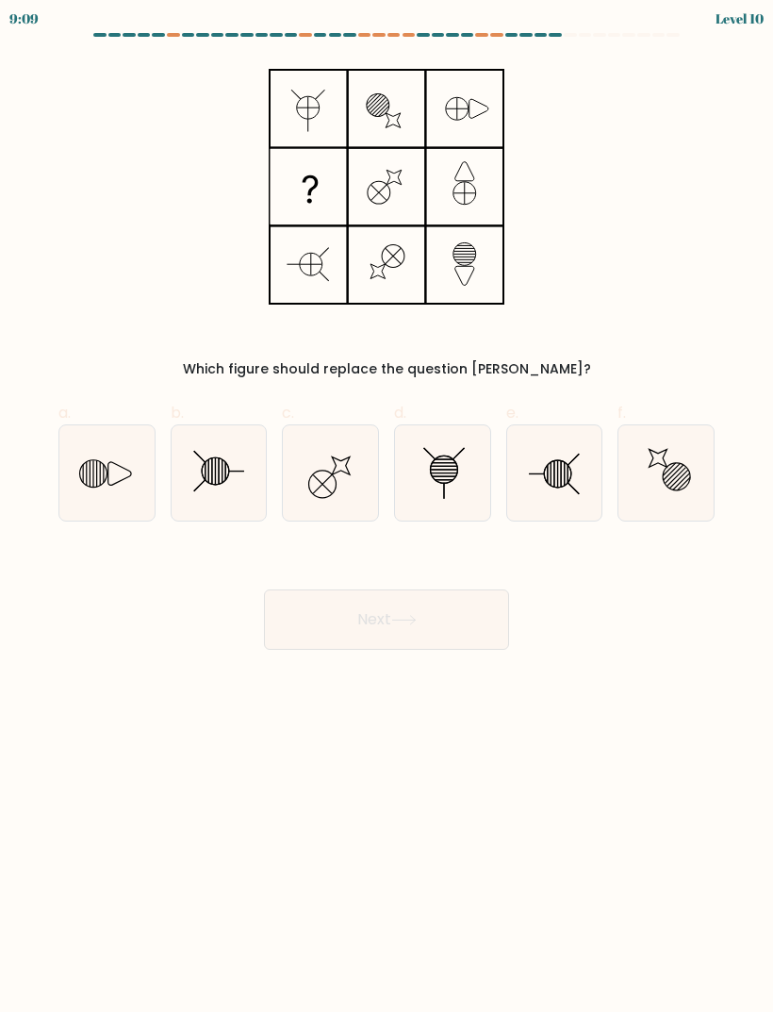
click at [205, 495] on icon at bounding box center [219, 472] width 95 height 95
click at [387, 506] on input "b." at bounding box center [387, 512] width 1 height 12
radio input "true"
click at [286, 616] on button "Next" at bounding box center [386, 619] width 245 height 60
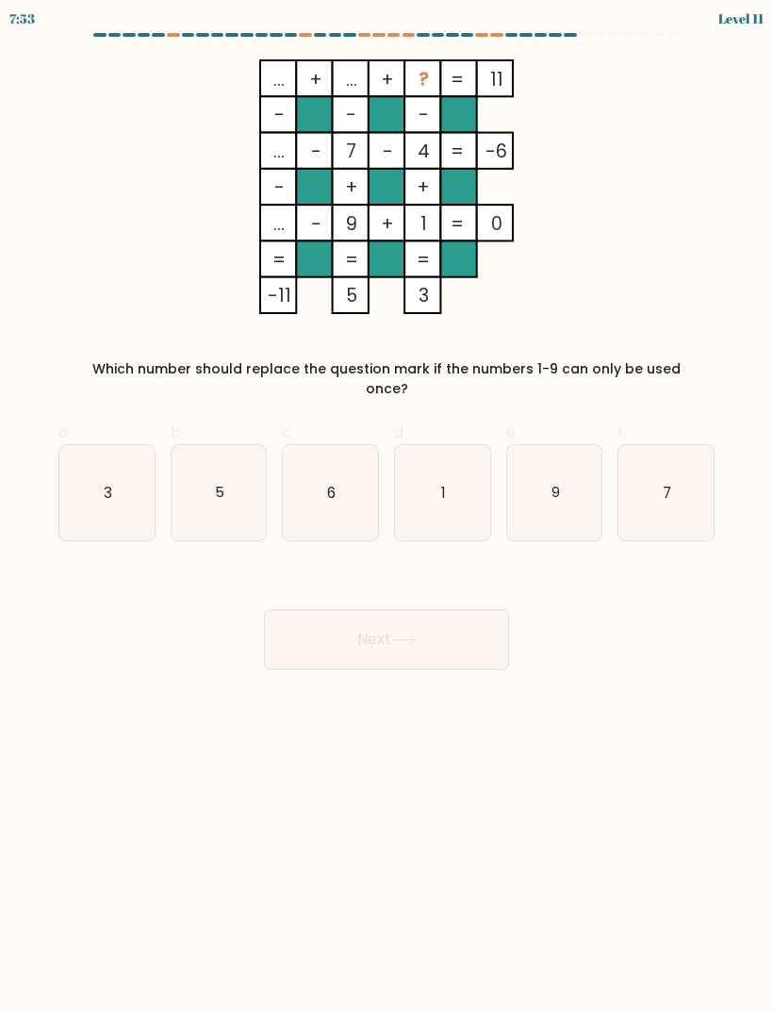
click at [94, 492] on icon "3" at bounding box center [106, 492] width 95 height 95
click at [387, 506] on input "a. 3" at bounding box center [387, 512] width 1 height 12
radio input "true"
click at [327, 625] on button "Next" at bounding box center [386, 639] width 245 height 60
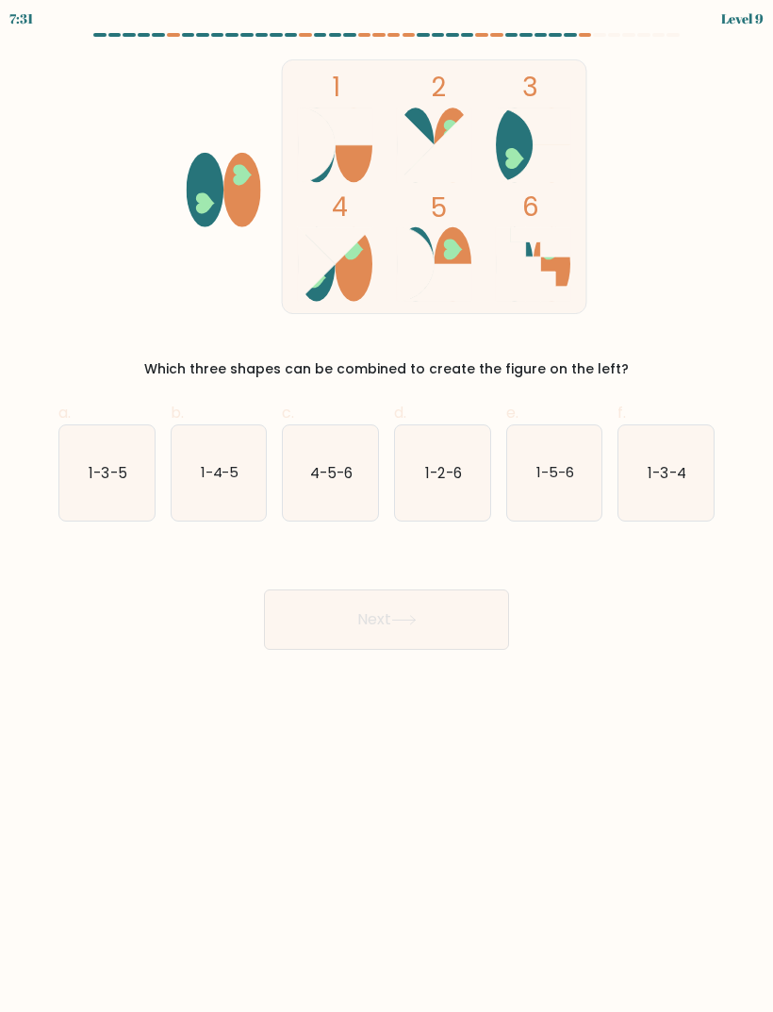
click at [97, 457] on icon "1-3-5" at bounding box center [106, 472] width 95 height 95
click at [387, 506] on input "a. 1-3-5" at bounding box center [387, 512] width 1 height 12
radio input "true"
click at [274, 633] on button "Next" at bounding box center [386, 619] width 245 height 60
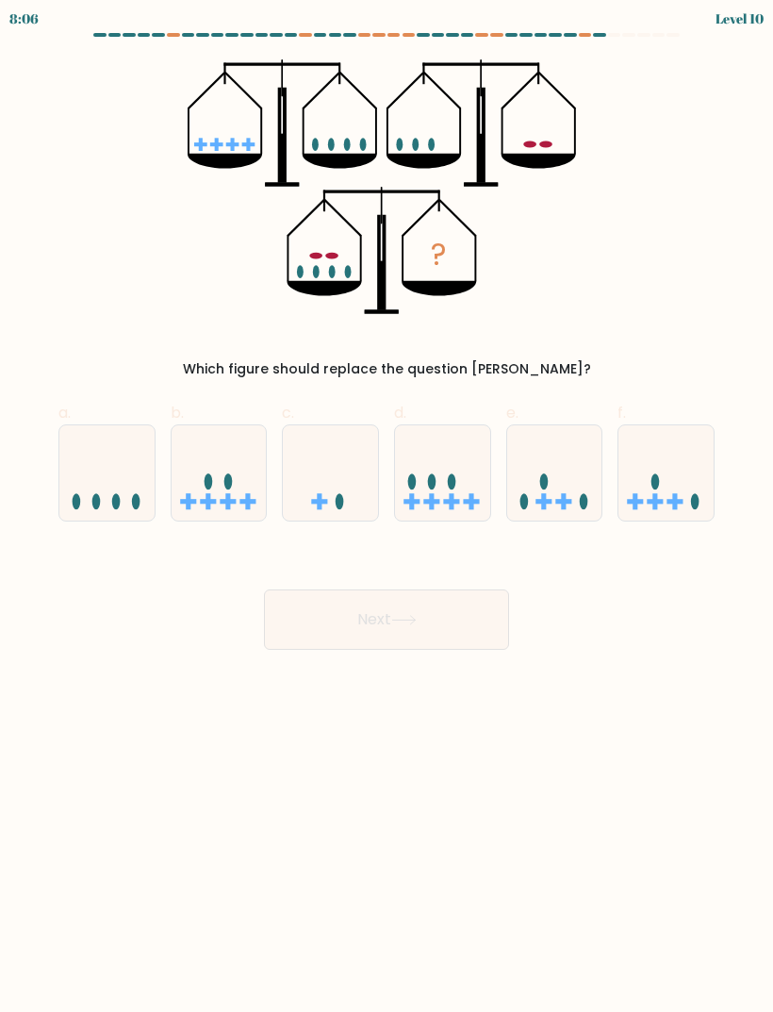
click at [210, 457] on icon at bounding box center [219, 473] width 95 height 78
click at [387, 506] on input "b." at bounding box center [387, 512] width 1 height 12
radio input "true"
click at [272, 632] on button "Next" at bounding box center [386, 619] width 245 height 60
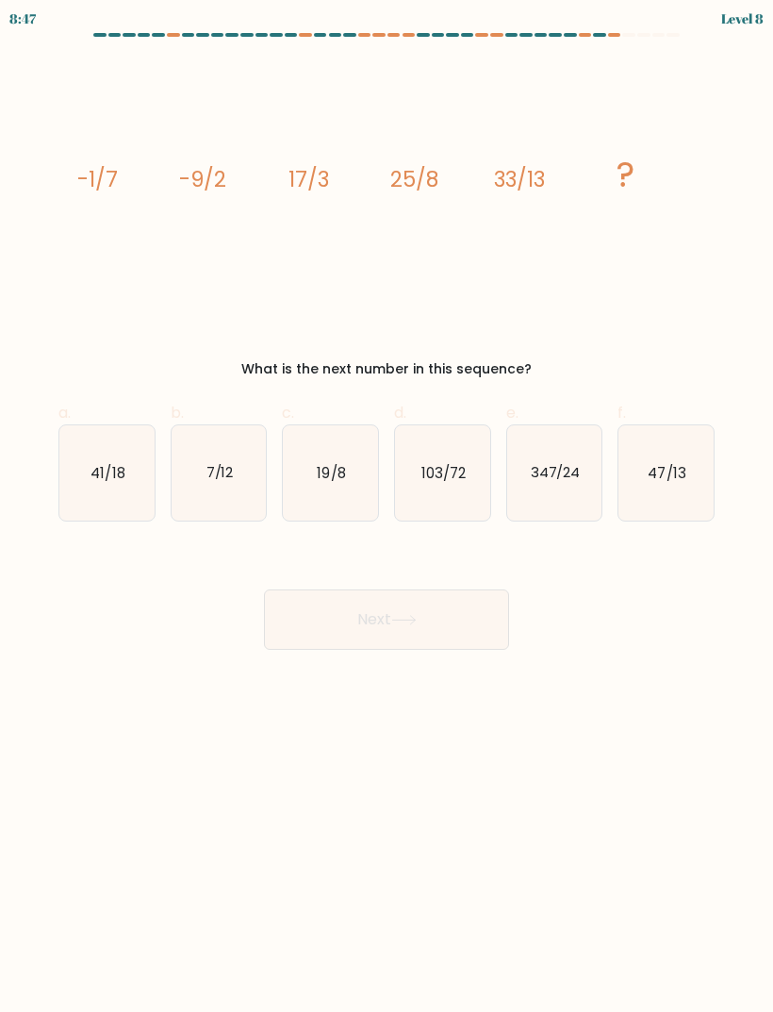
click at [290, 468] on icon "19/8" at bounding box center [330, 472] width 95 height 95
click at [387, 506] on input "c. 19/8" at bounding box center [387, 512] width 1 height 12
radio input "true"
click at [273, 634] on button "Next" at bounding box center [386, 619] width 245 height 60
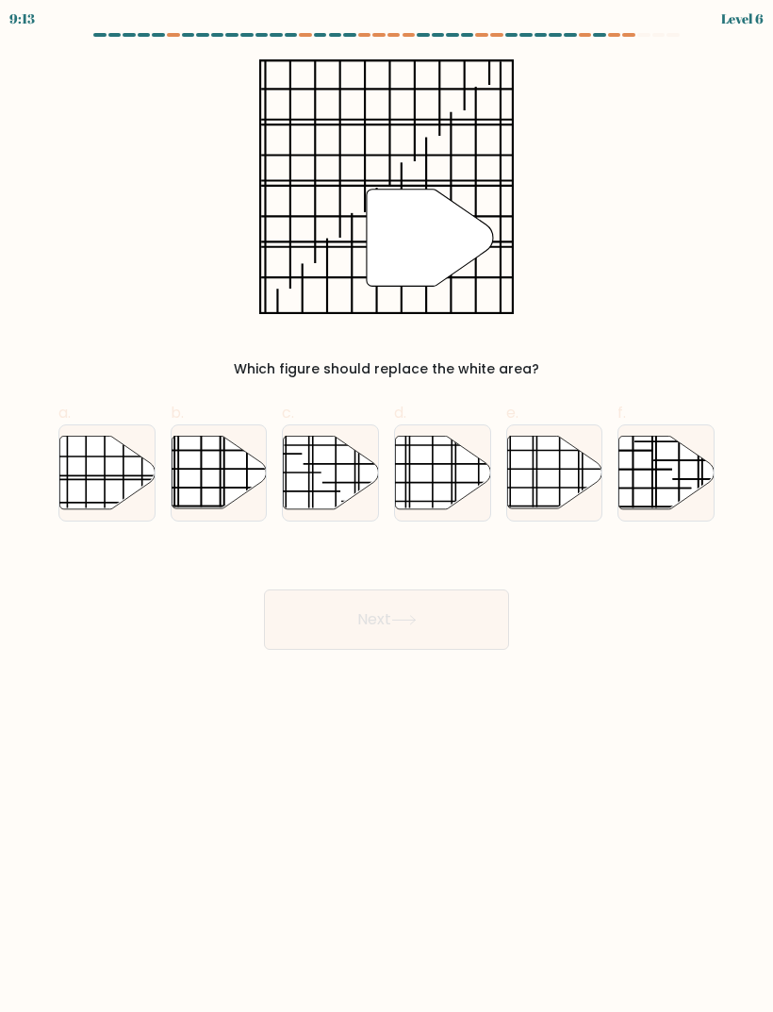
click at [73, 505] on icon at bounding box center [106, 472] width 95 height 73
click at [387, 506] on input "a." at bounding box center [387, 512] width 1 height 12
radio input "true"
click at [299, 626] on button "Next" at bounding box center [386, 619] width 245 height 60
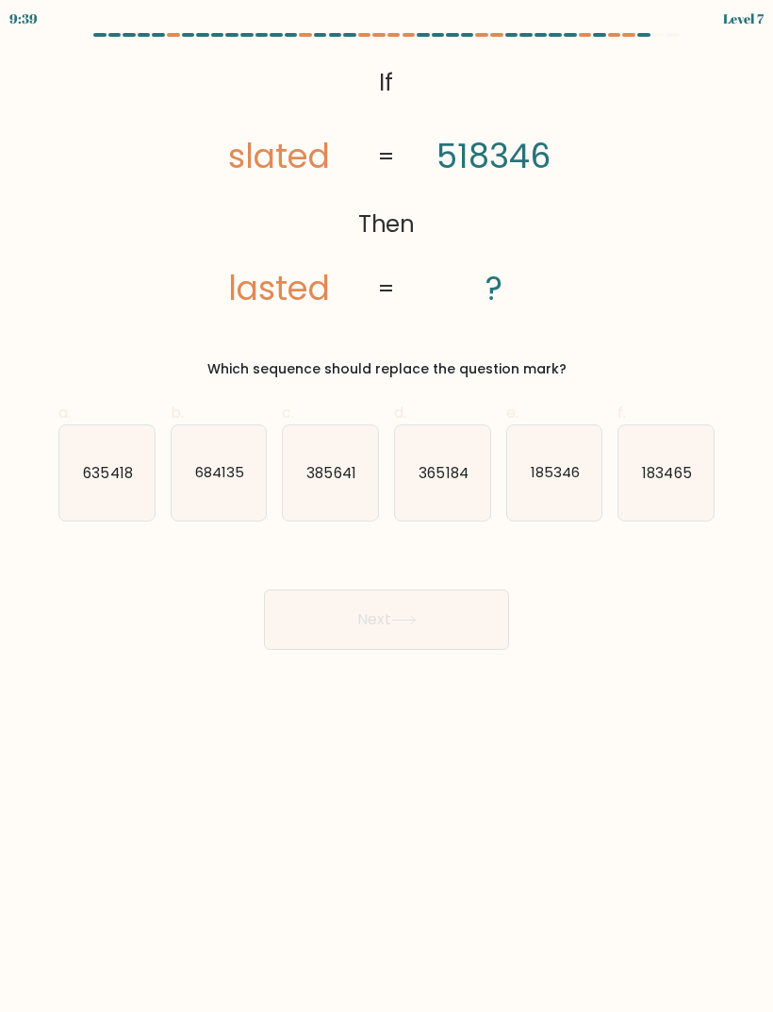
click at [547, 511] on icon "185346" at bounding box center [554, 472] width 95 height 95
click at [388, 511] on input "e. 185346" at bounding box center [387, 512] width 1 height 12
radio input "true"
click at [467, 629] on button "Next" at bounding box center [386, 619] width 245 height 60
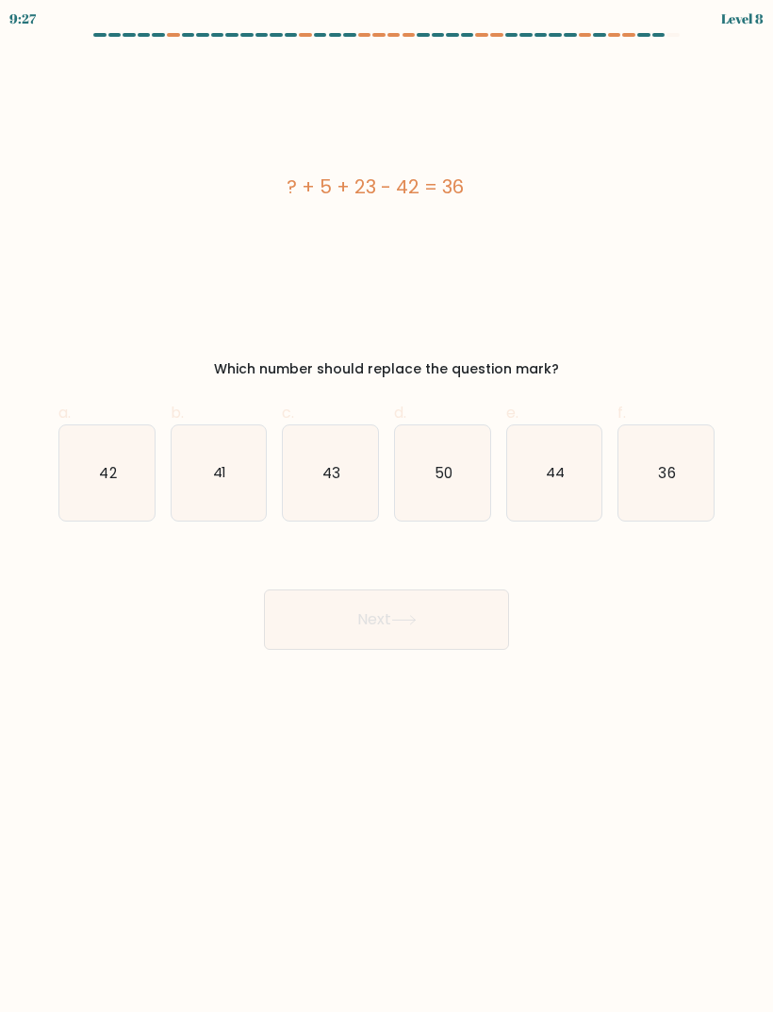
click at [526, 509] on icon "44" at bounding box center [554, 472] width 95 height 95
click at [388, 509] on input "e. 44" at bounding box center [387, 512] width 1 height 12
radio input "true"
click at [333, 607] on button "Next" at bounding box center [386, 619] width 245 height 60
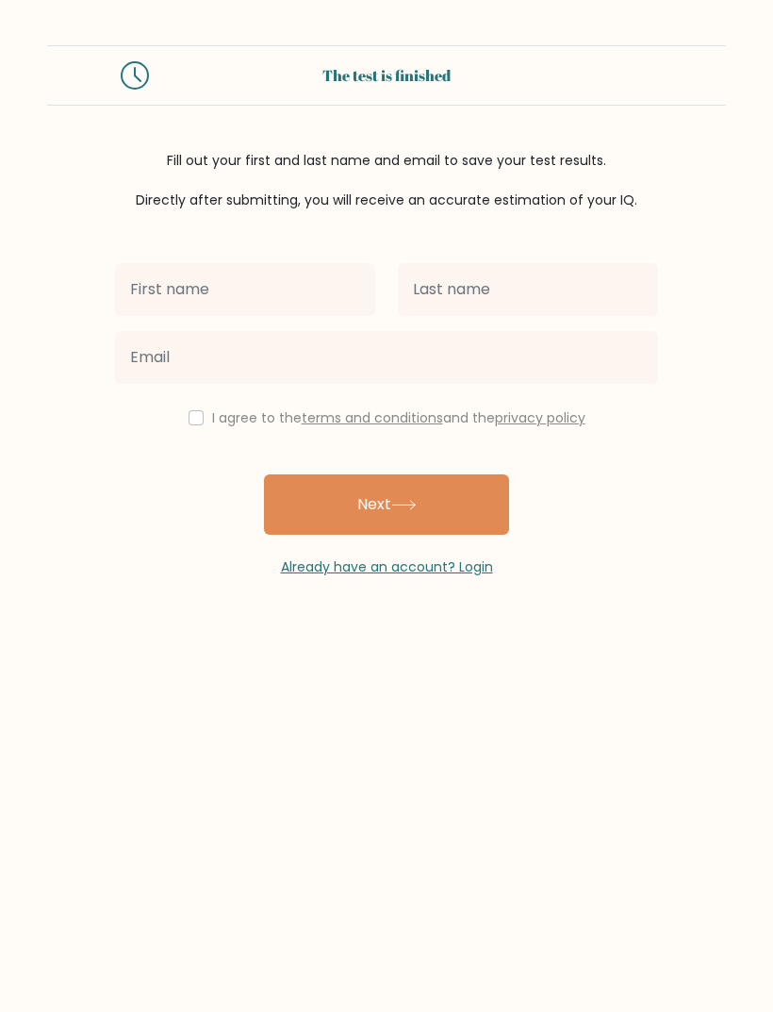
click at [145, 290] on input "text" at bounding box center [245, 289] width 260 height 53
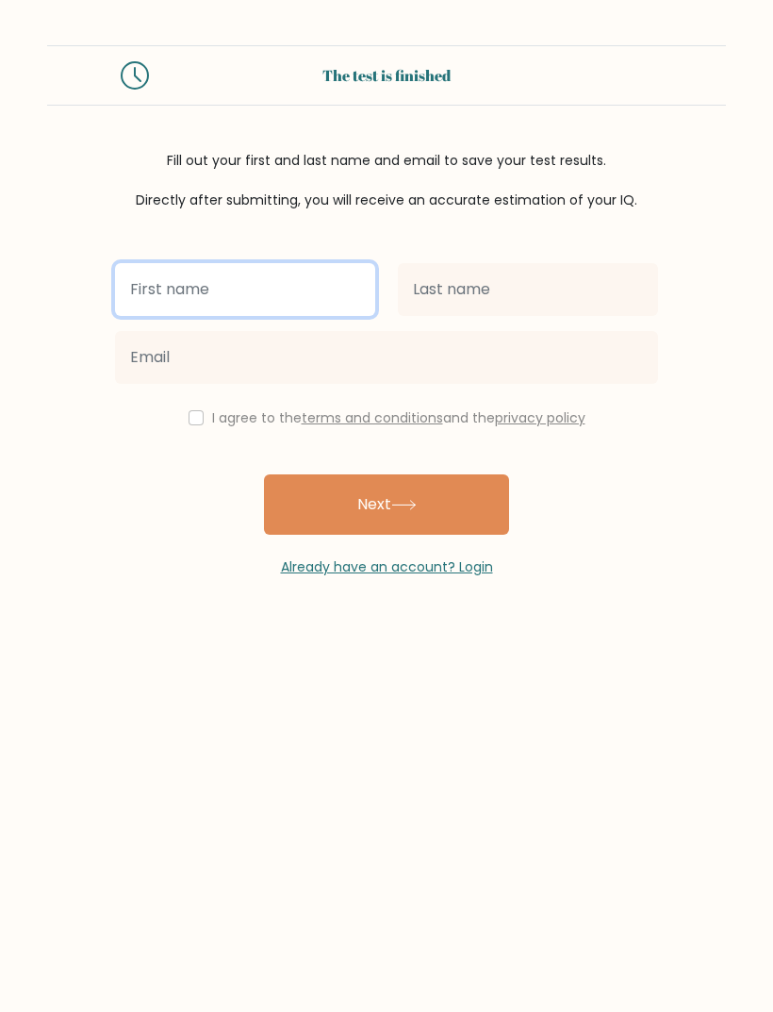
type input "Timaima"
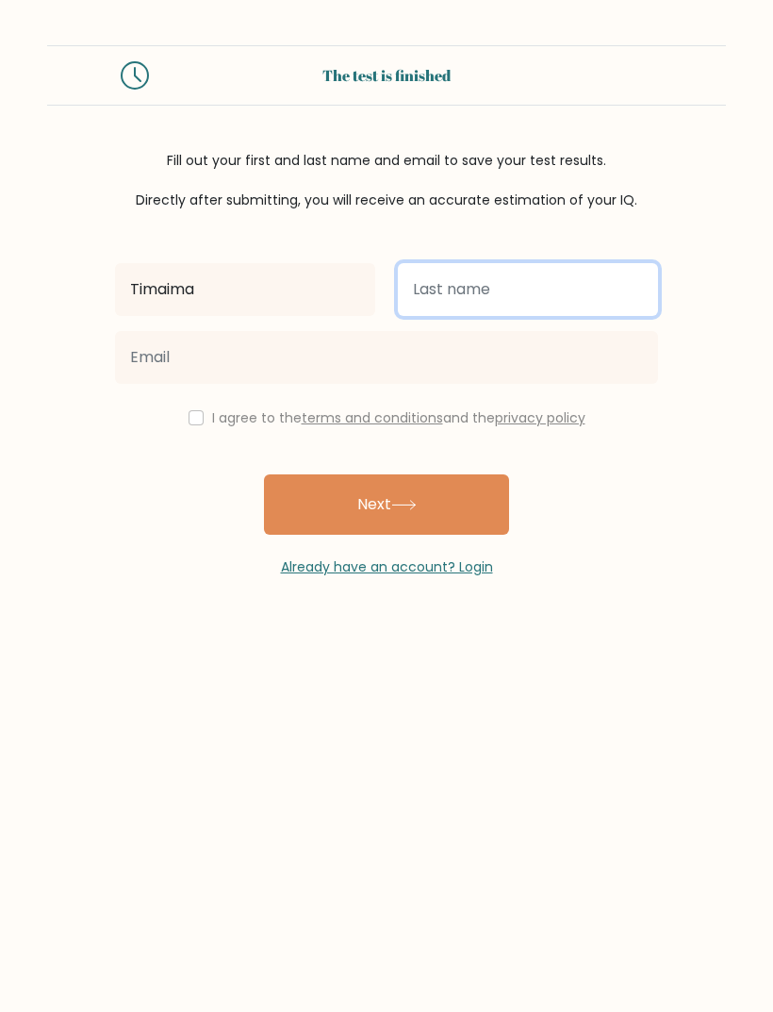
type input "Sigawalu"
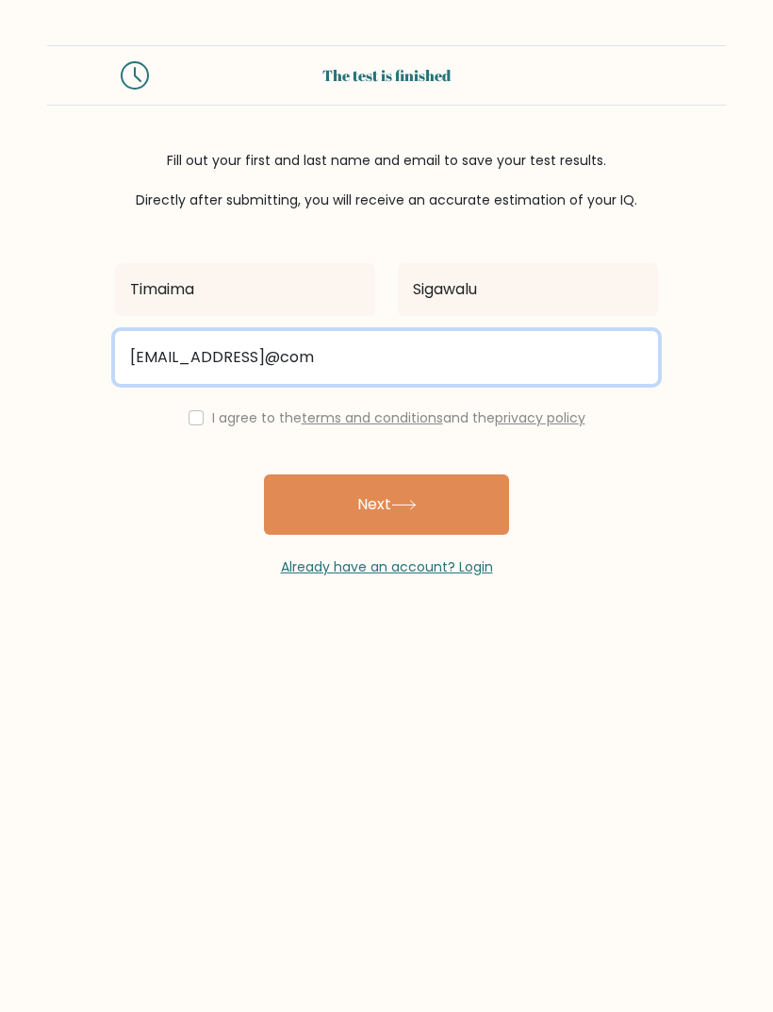
type input "timaima.s@outlook@com"
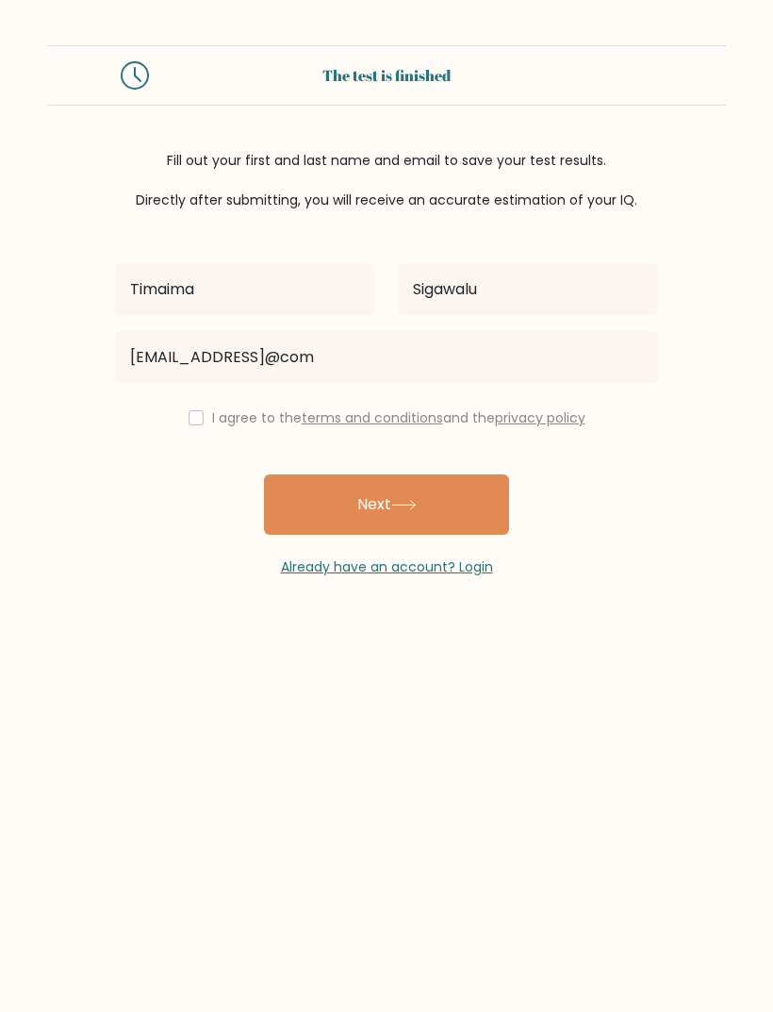
click at [357, 410] on link "terms and conditions" at bounding box center [372, 417] width 141 height 19
click at [189, 424] on input "checkbox" at bounding box center [196, 417] width 15 height 15
checkbox input "true"
click at [301, 513] on button "Next" at bounding box center [386, 504] width 245 height 60
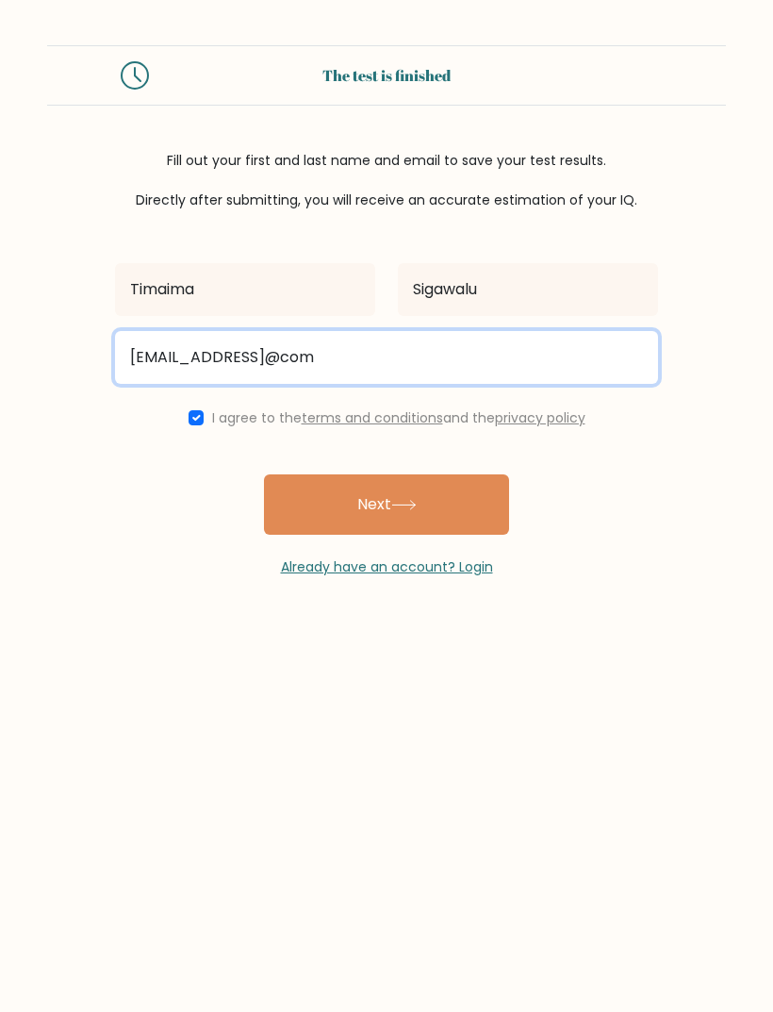
click at [289, 367] on input "timaima.s@outlook@com" at bounding box center [386, 357] width 543 height 53
click at [387, 506] on button "Next" at bounding box center [386, 504] width 245 height 60
type input "timaima.s@outlook.com"
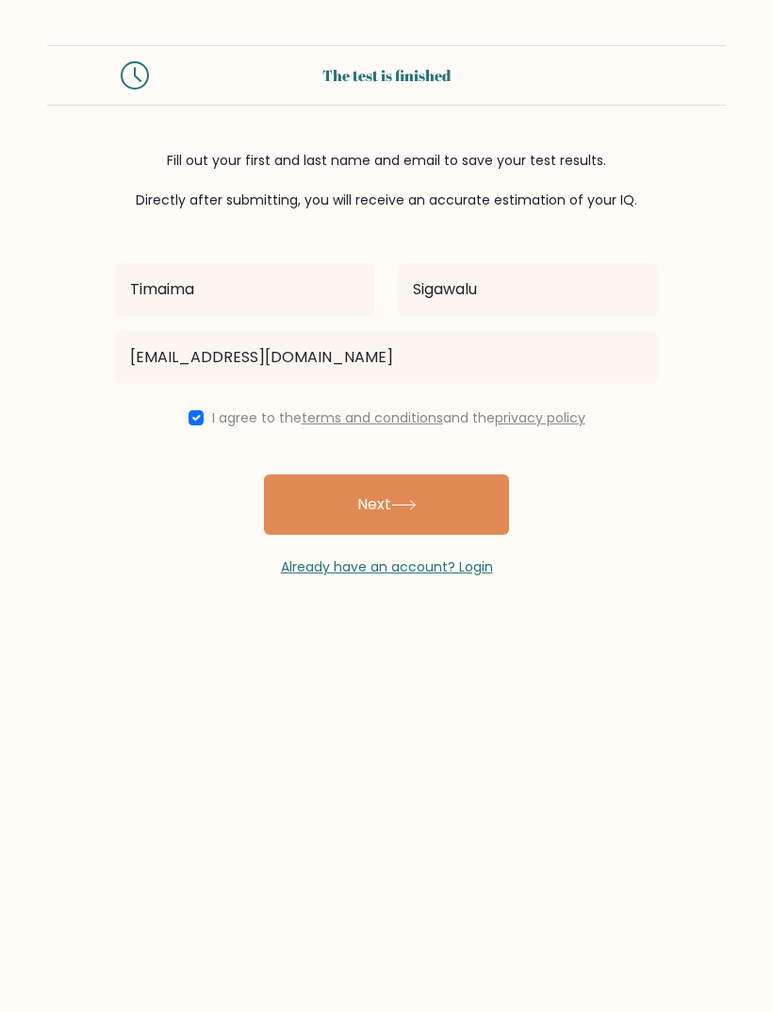
click at [503, 546] on div "Already have an account? Login" at bounding box center [386, 556] width 543 height 42
click at [307, 495] on button "Next" at bounding box center [386, 504] width 245 height 60
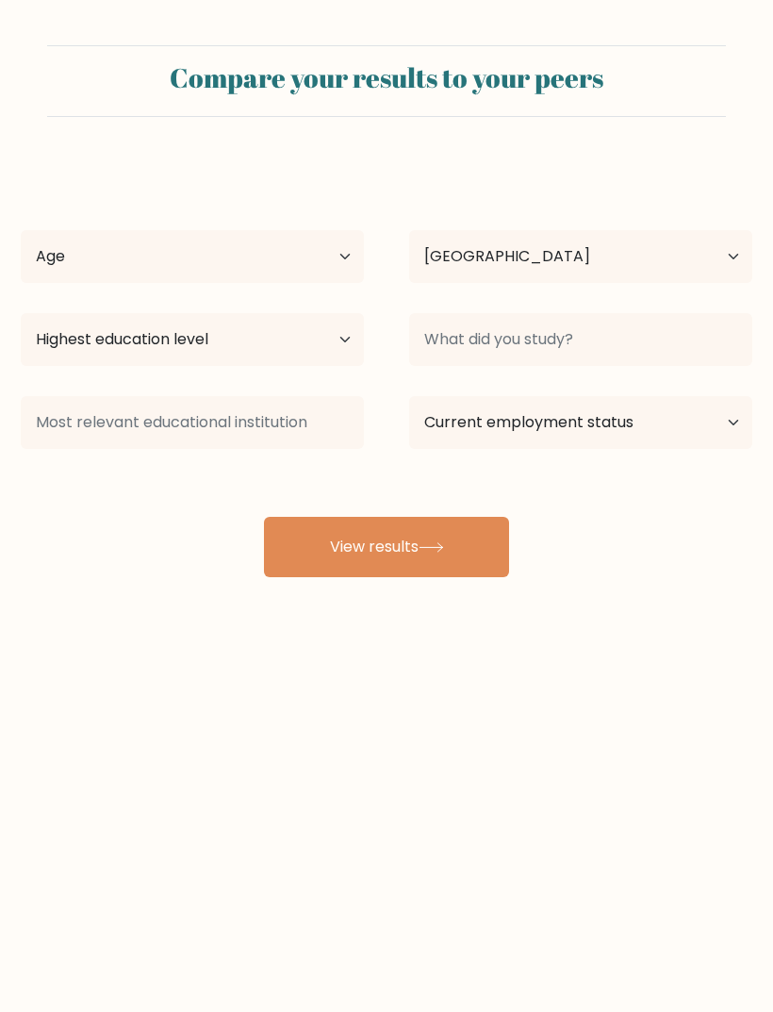
select select "AU"
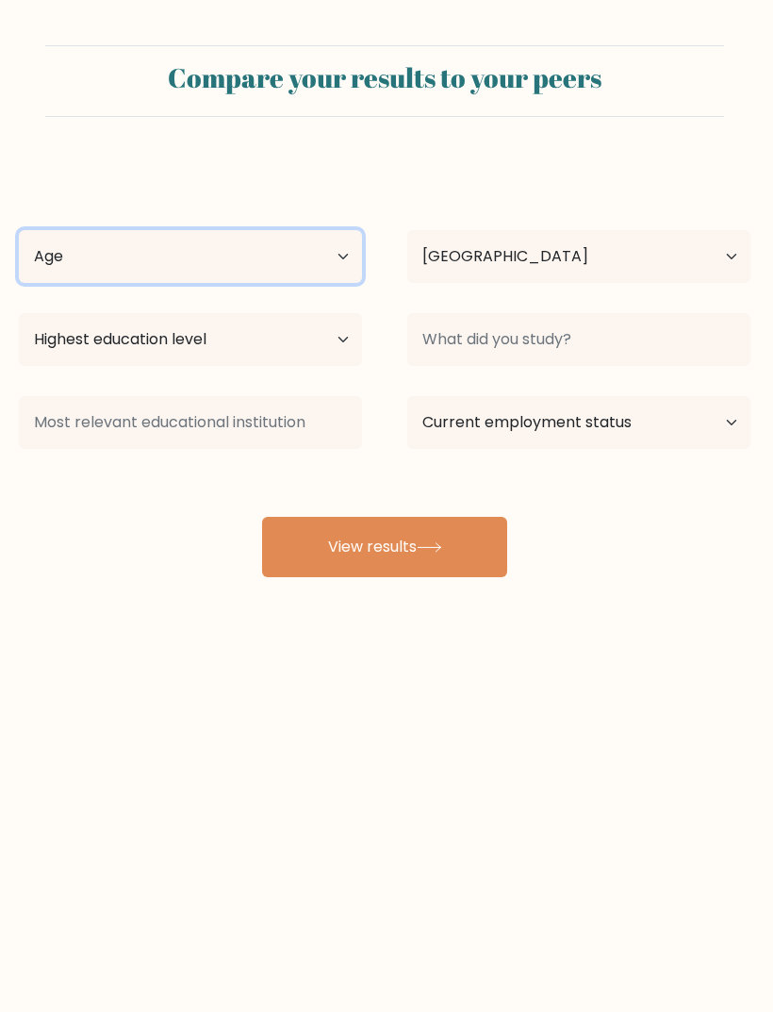
click at [55, 264] on select "Age Under [DEMOGRAPHIC_DATA] [DEMOGRAPHIC_DATA] [DEMOGRAPHIC_DATA] [DEMOGRAPHIC…" at bounding box center [190, 256] width 343 height 53
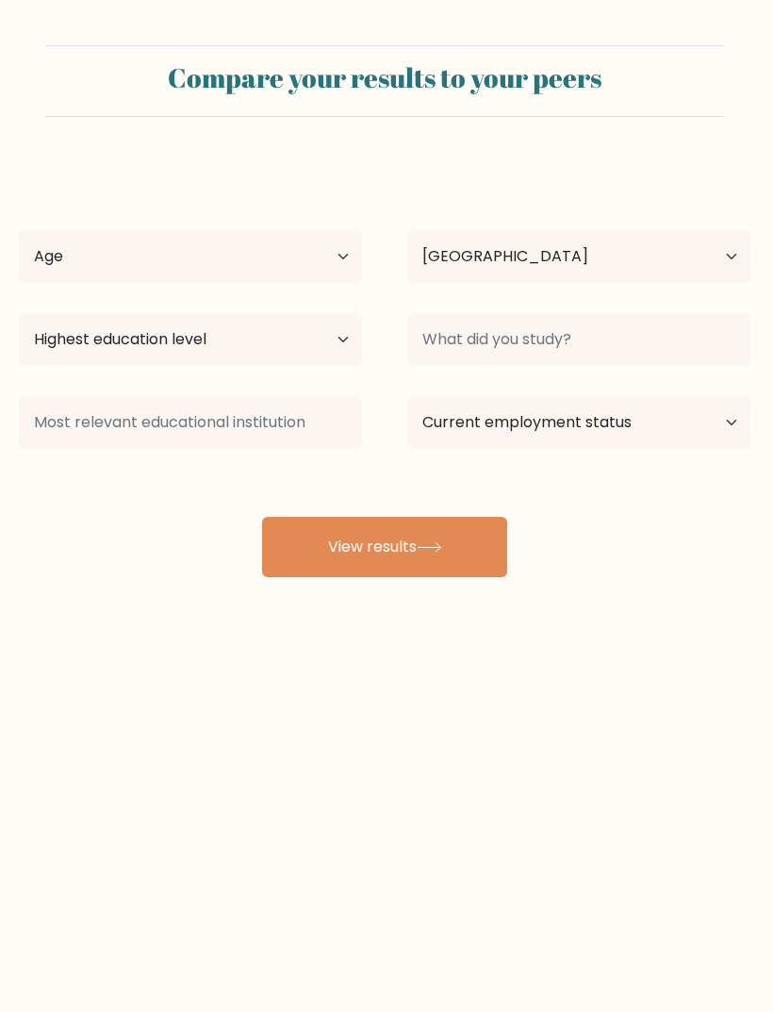
click at [311, 563] on button "View results" at bounding box center [384, 547] width 245 height 60
click at [317, 546] on button "View results" at bounding box center [384, 547] width 245 height 60
click at [189, 720] on body "Compare your results to your peers [PERSON_NAME] Age Under [DEMOGRAPHIC_DATA] […" at bounding box center [384, 506] width 773 height 1012
click at [308, 553] on button "View results" at bounding box center [384, 547] width 245 height 60
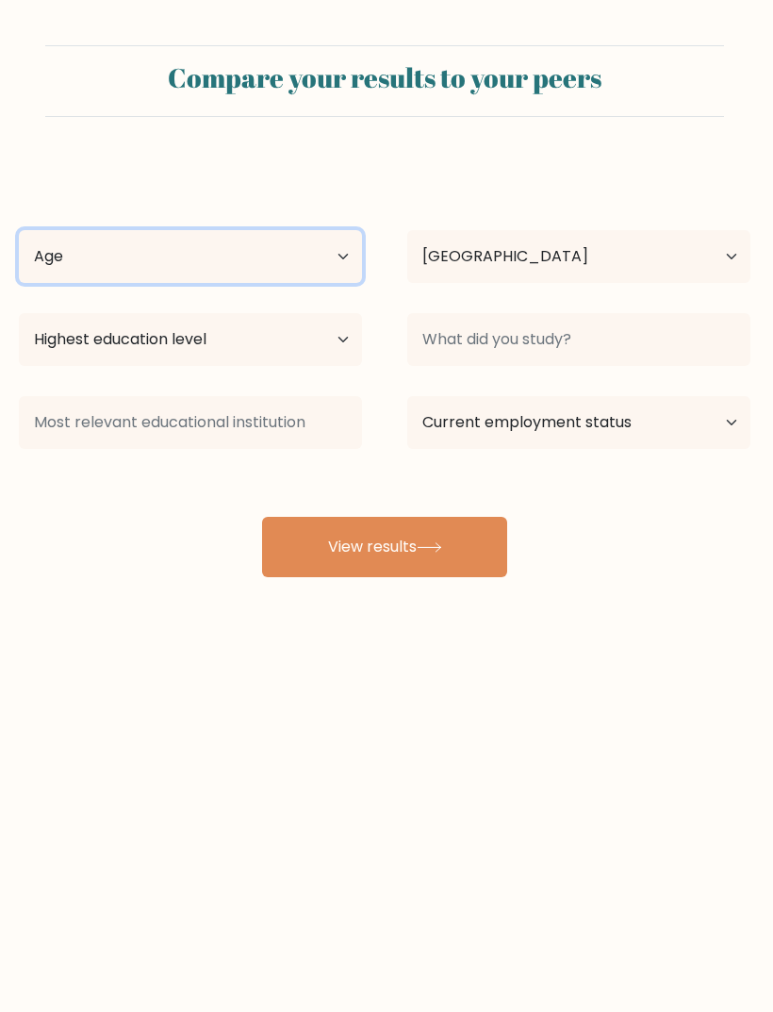
click at [60, 265] on select "Age Under [DEMOGRAPHIC_DATA] [DEMOGRAPHIC_DATA] [DEMOGRAPHIC_DATA] [DEMOGRAPHIC…" at bounding box center [190, 256] width 343 height 53
select select "18_24"
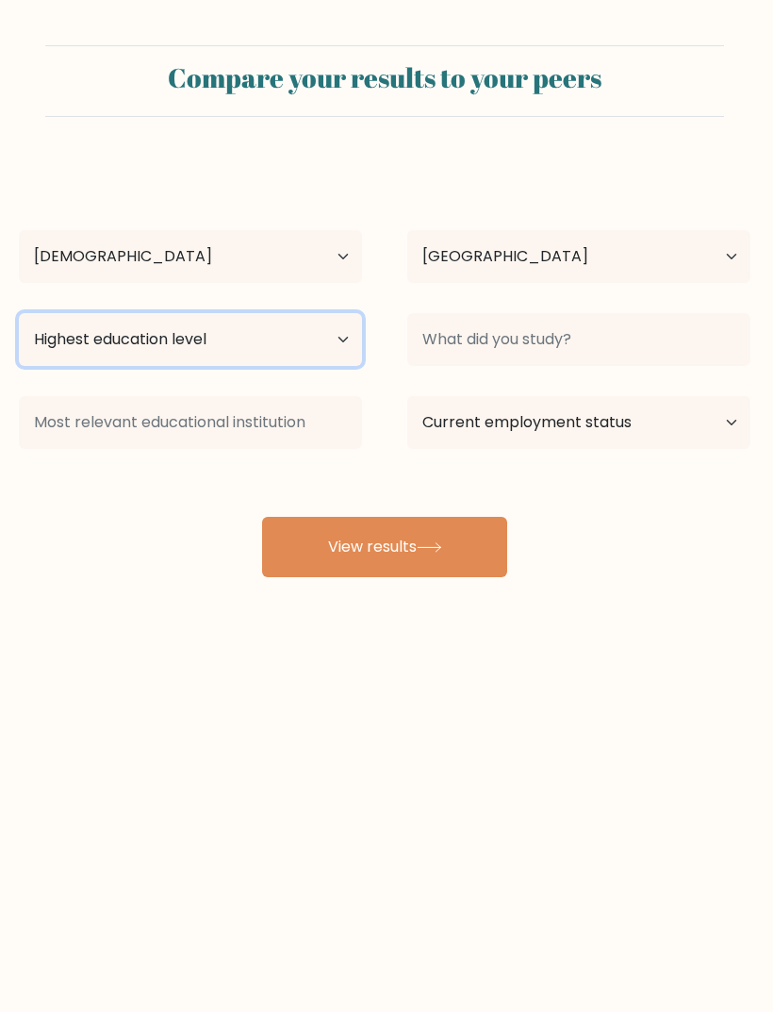
click at [69, 344] on select "Highest education level No schooling Primary Lower Secondary Upper Secondary Oc…" at bounding box center [190, 339] width 343 height 53
click at [70, 337] on select "Highest education level No schooling Primary Lower Secondary Upper Secondary Oc…" at bounding box center [190, 339] width 343 height 53
select select "upper_secondary"
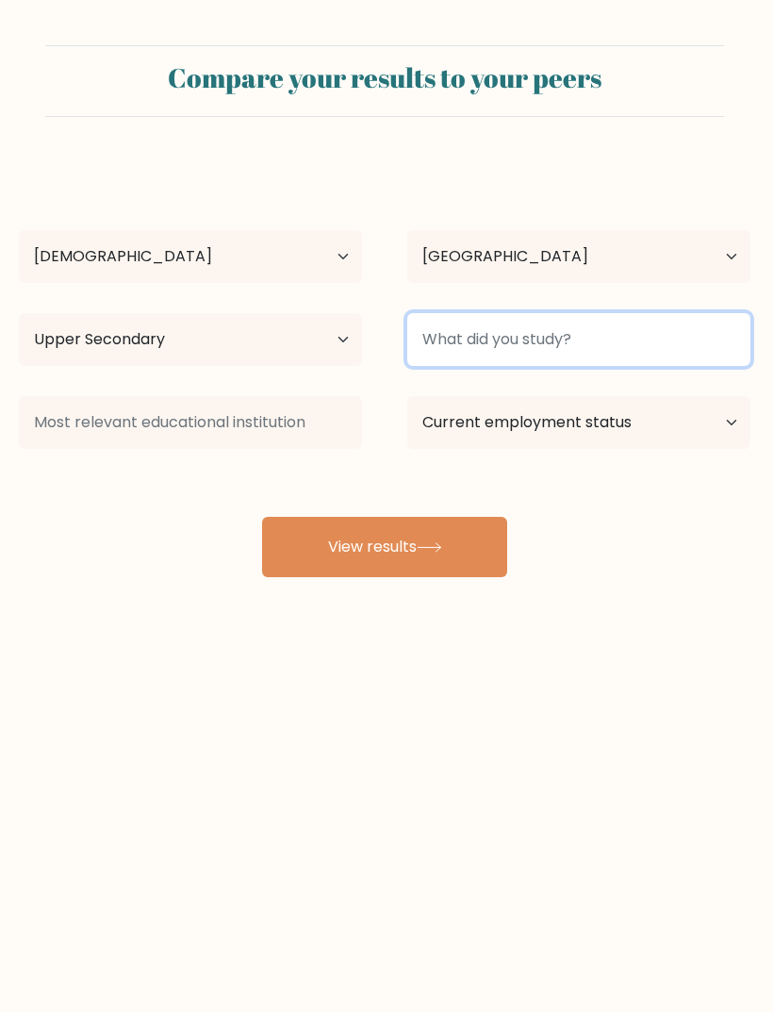
click at [474, 349] on input at bounding box center [578, 339] width 343 height 53
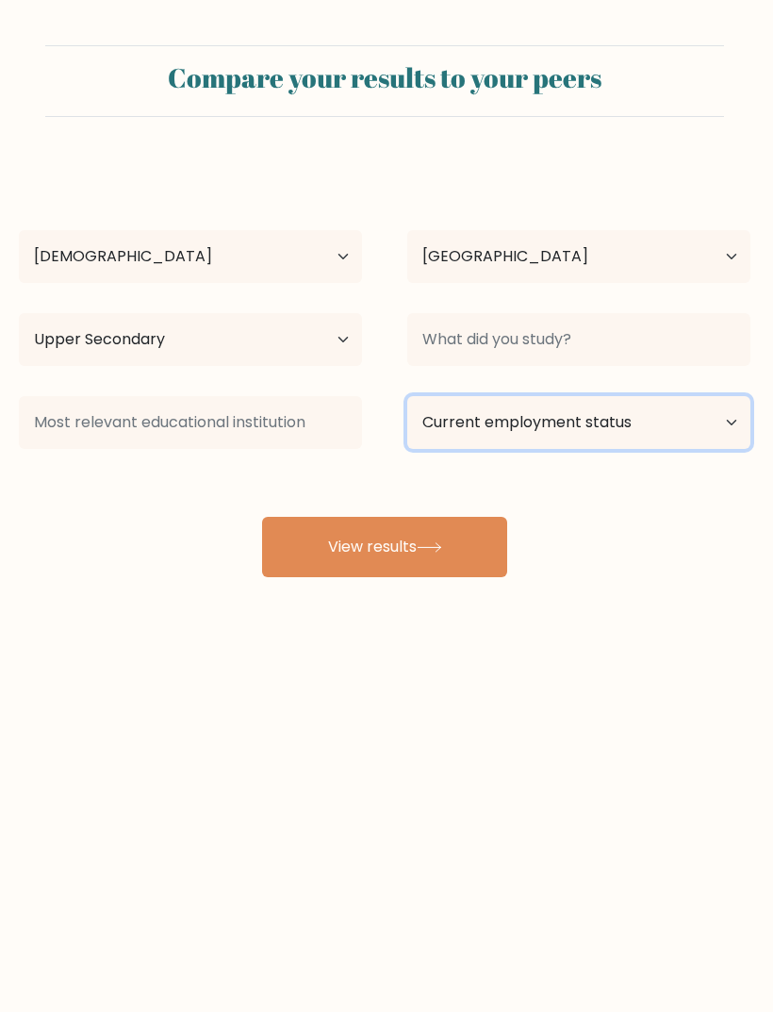
click at [489, 440] on select "Current employment status Employed Student Retired Other / prefer not to answer" at bounding box center [578, 422] width 343 height 53
select select "student"
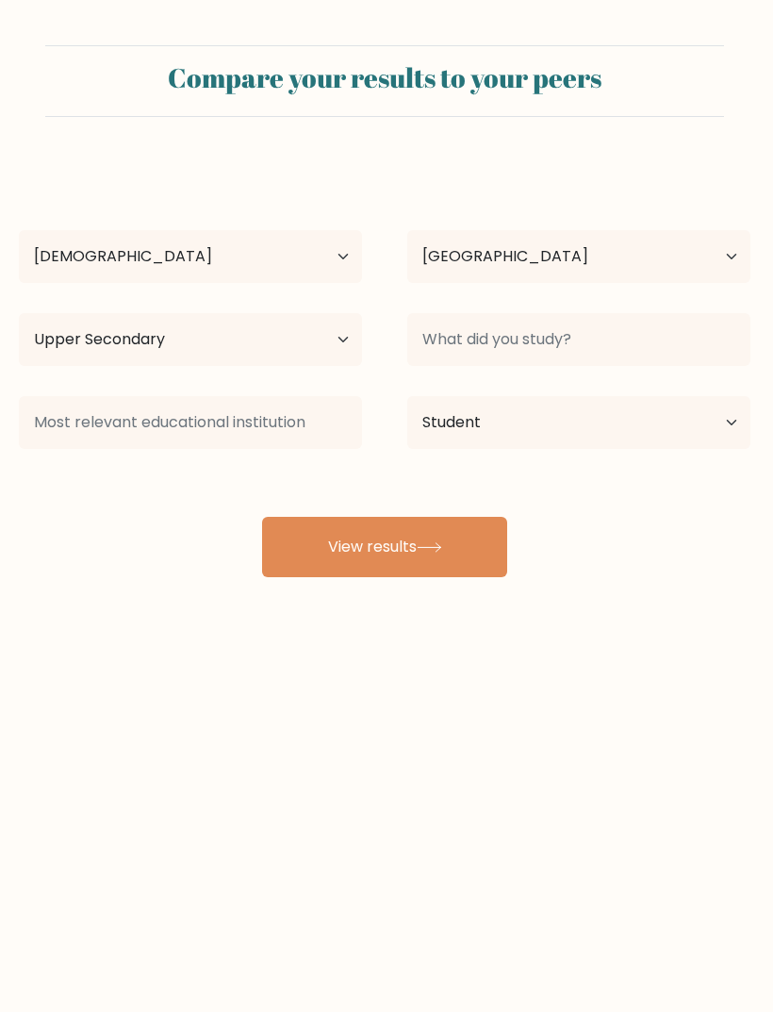
click at [301, 549] on button "View results" at bounding box center [384, 547] width 245 height 60
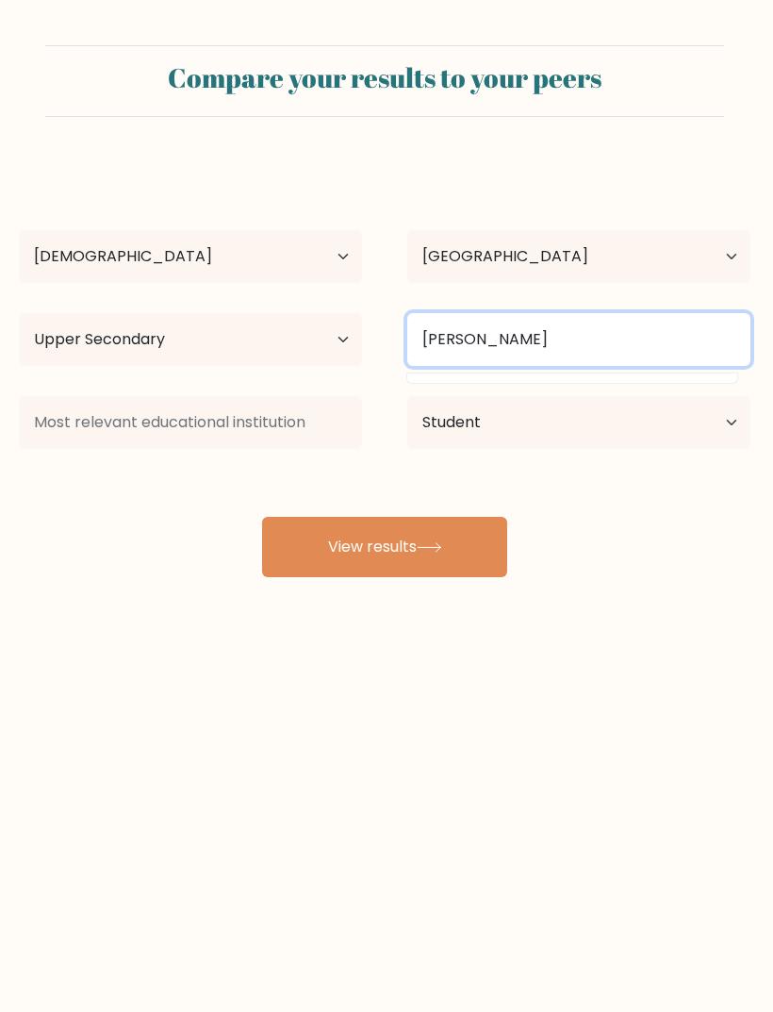
click at [417, 339] on input "[PERSON_NAME]" at bounding box center [578, 339] width 343 height 53
click at [417, 338] on input "[PERSON_NAME]" at bounding box center [578, 339] width 343 height 53
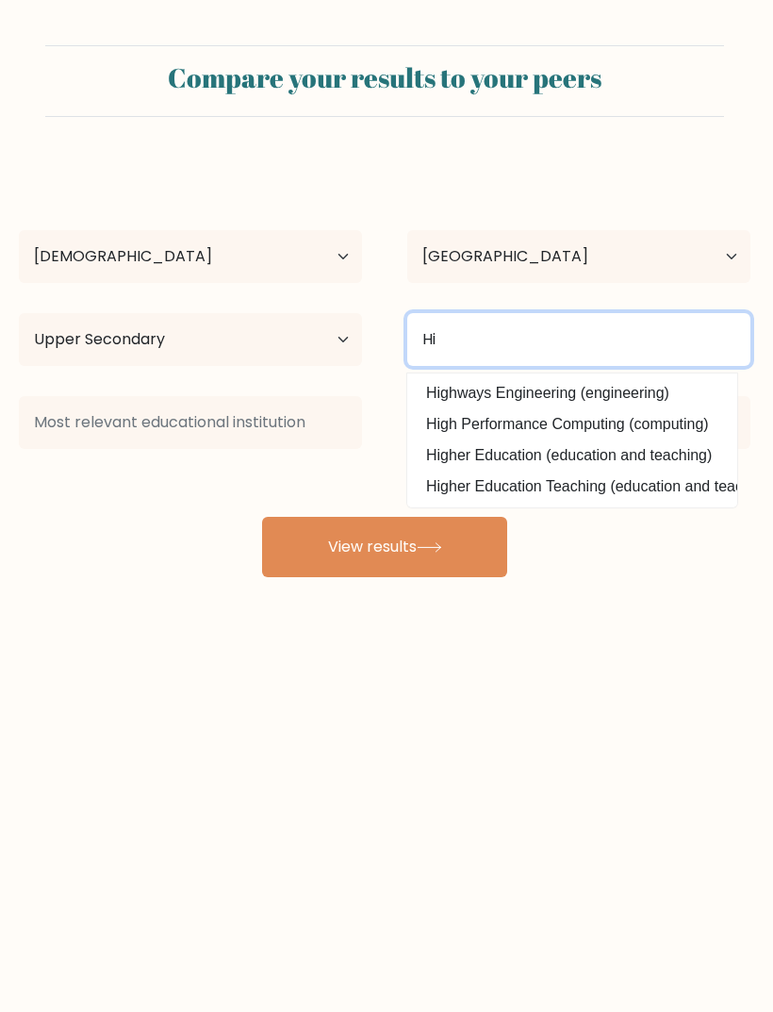
type input "H"
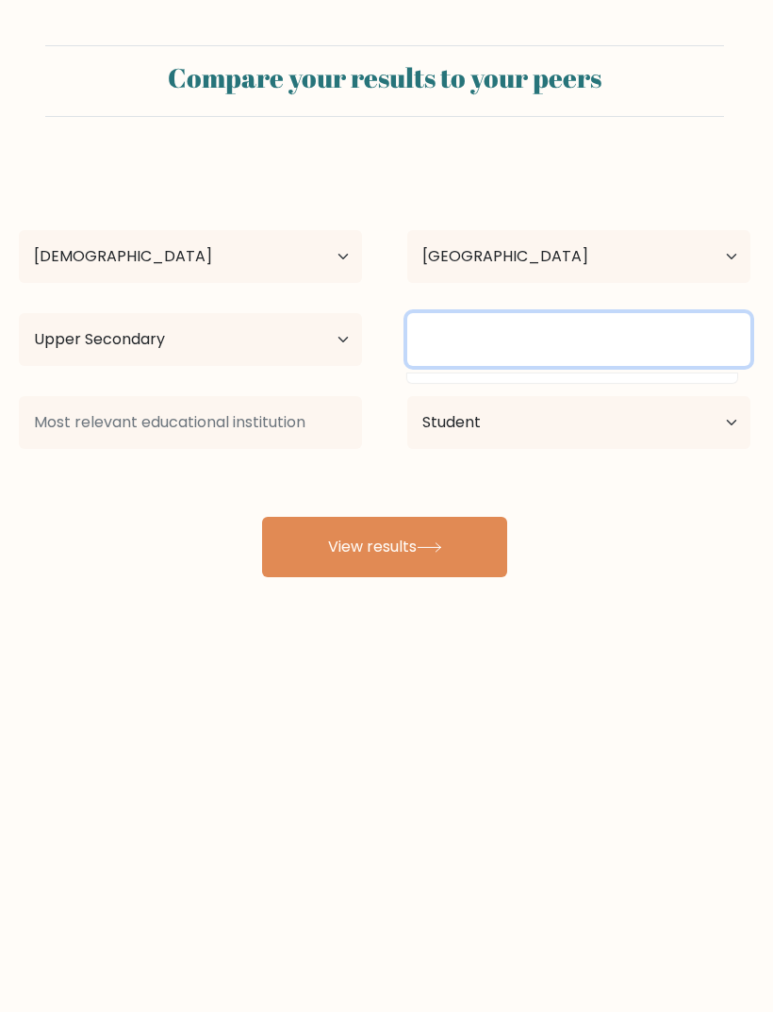
type input "G"
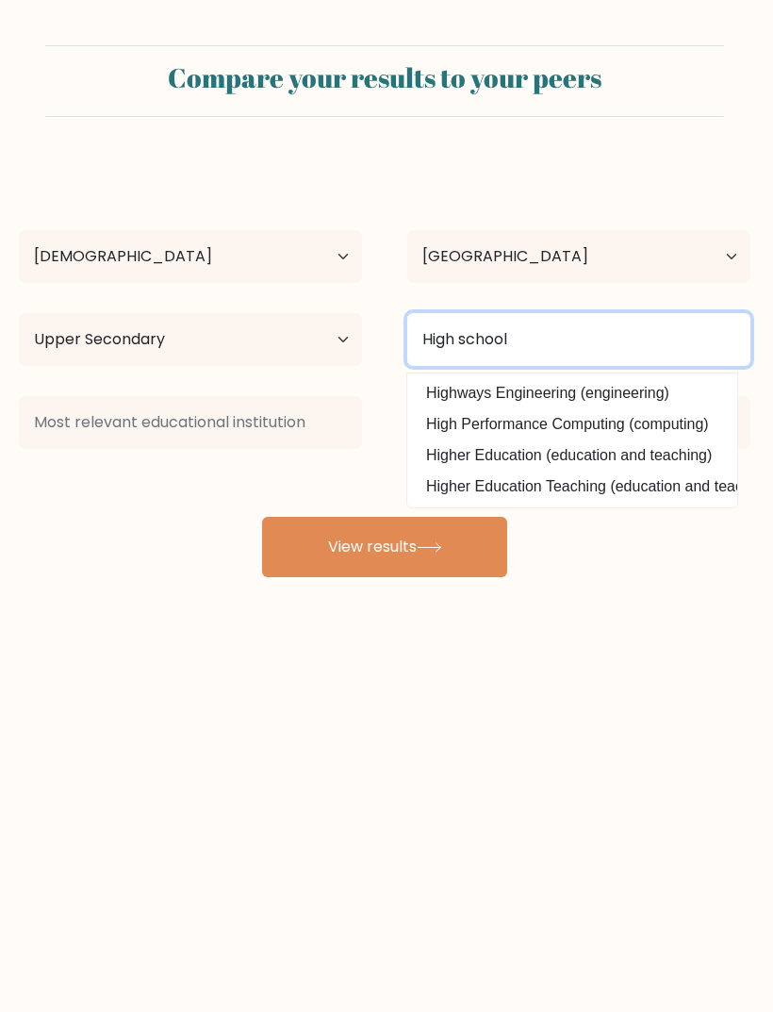
type input "High school"
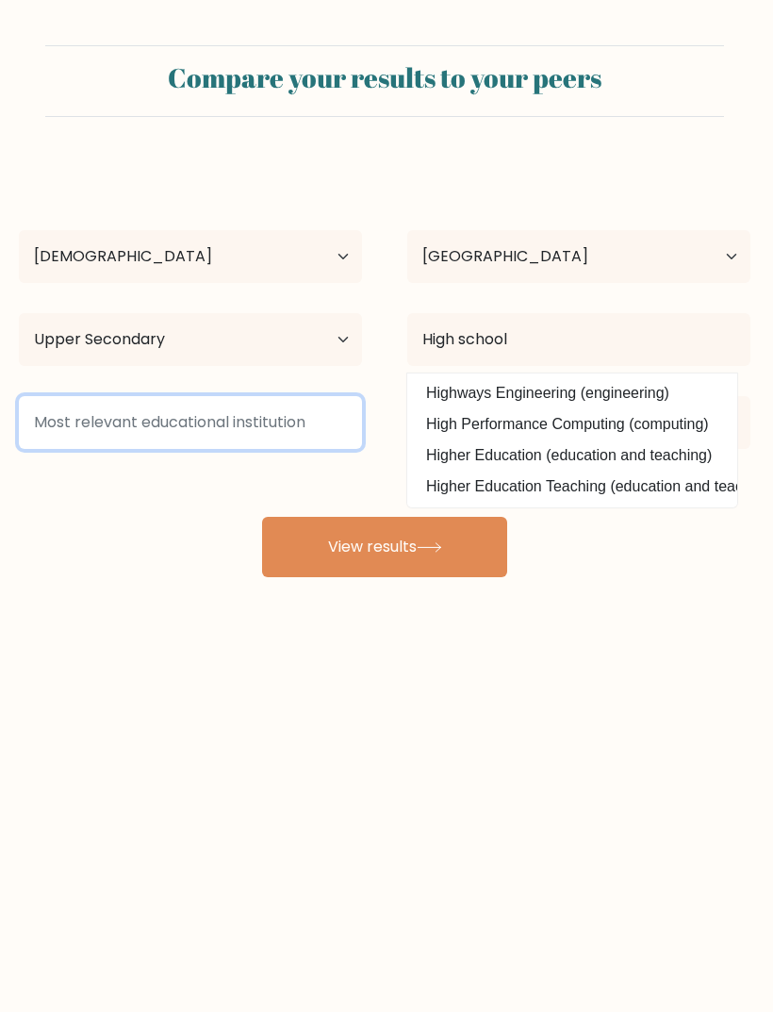
click at [77, 419] on input at bounding box center [190, 422] width 343 height 53
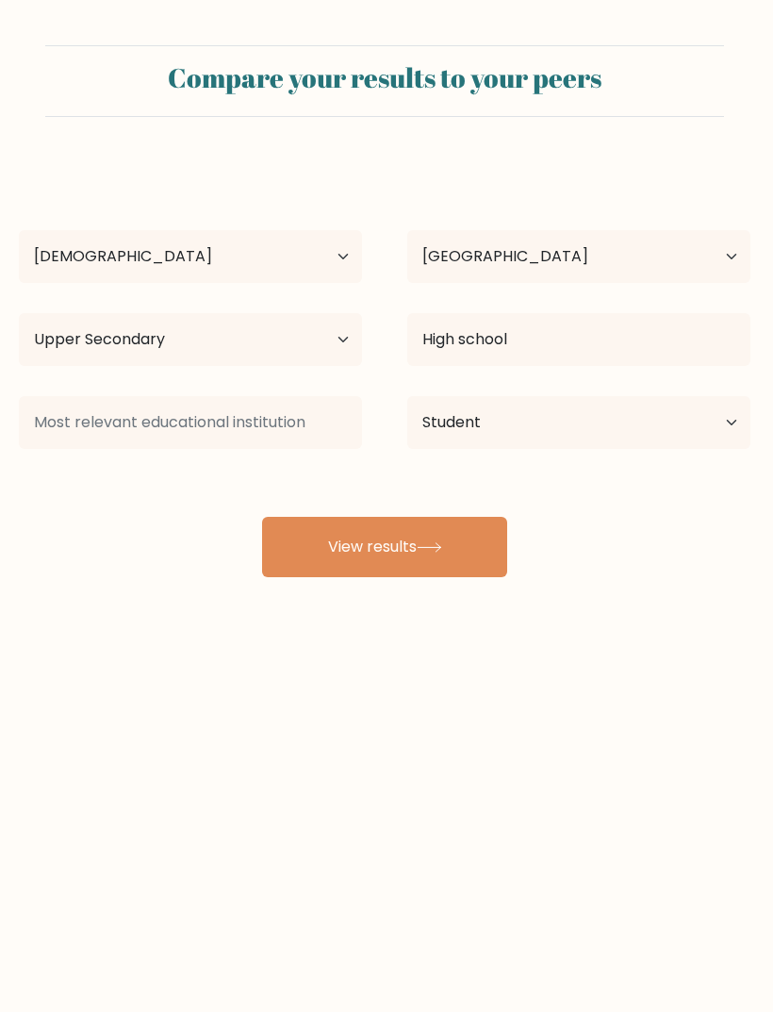
click at [301, 546] on button "View results" at bounding box center [384, 547] width 245 height 60
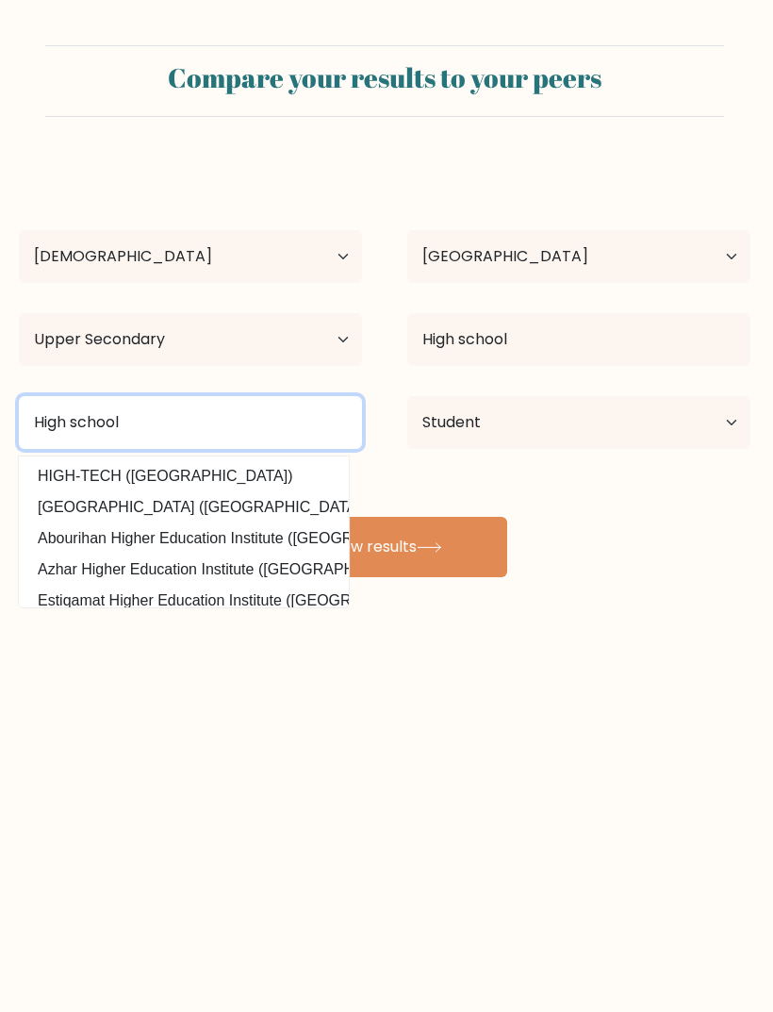
type input "High school"
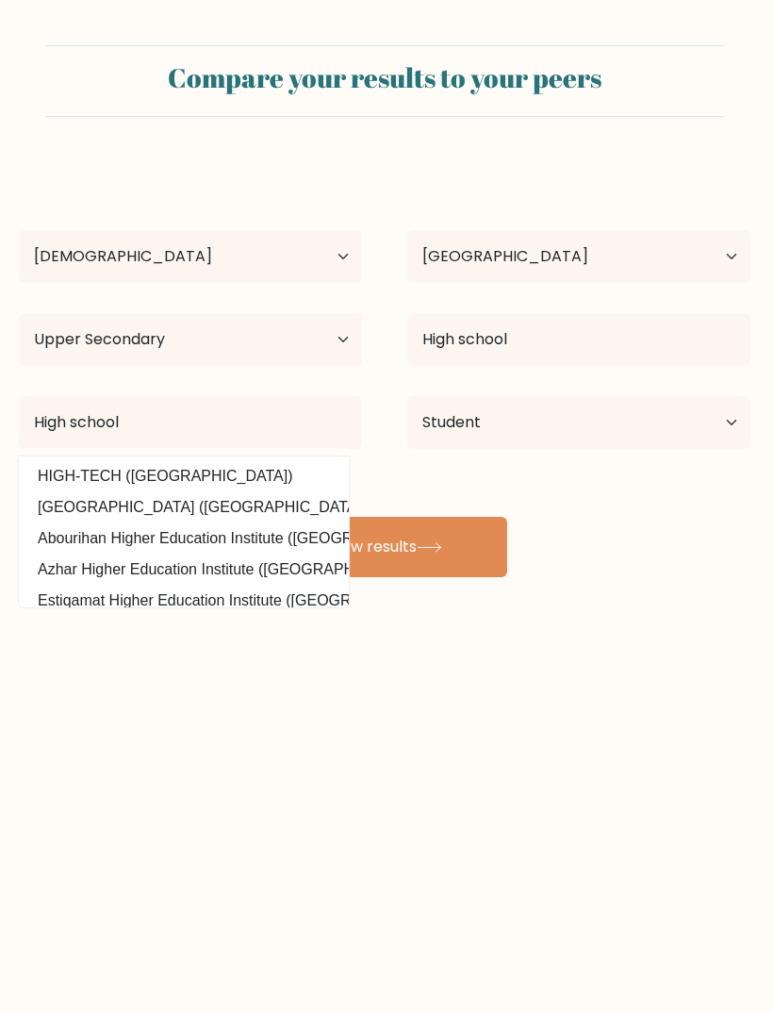
click at [299, 545] on button "View results" at bounding box center [384, 547] width 245 height 60
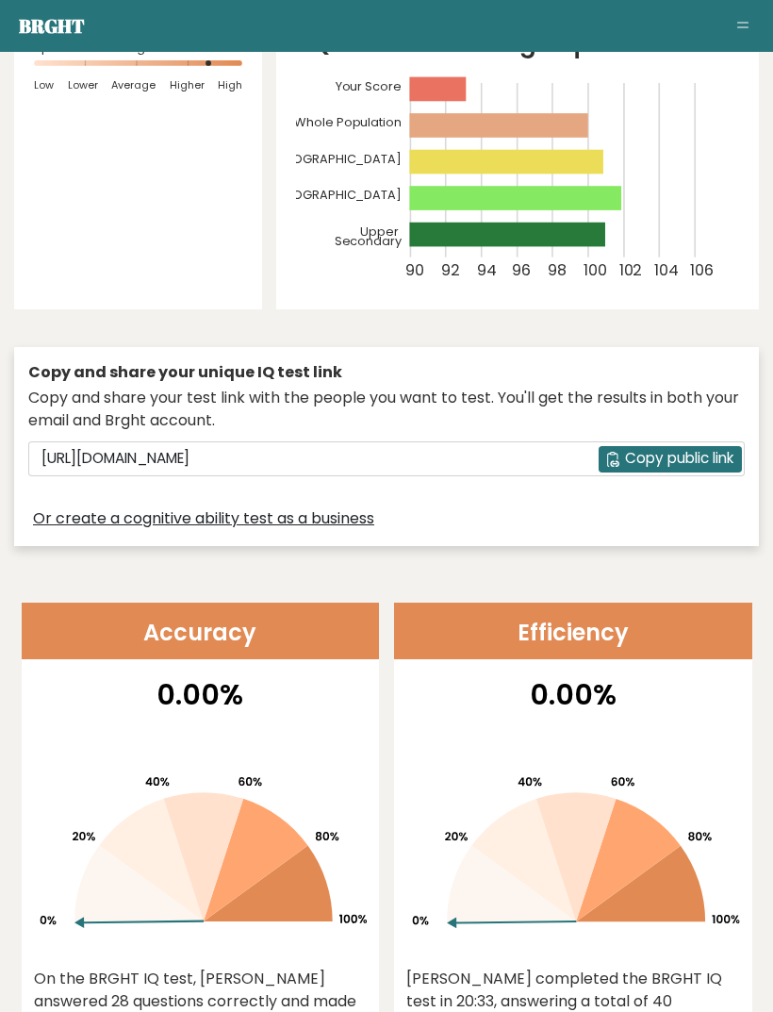
scroll to position [437, 0]
